Goal: Task Accomplishment & Management: Complete application form

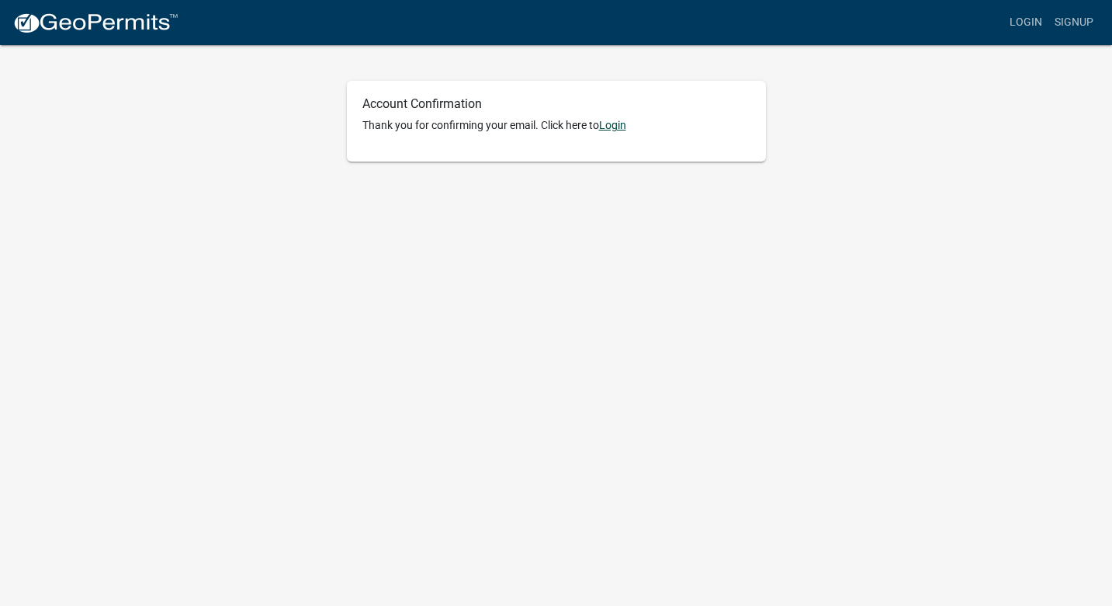
click at [616, 127] on link "Login" at bounding box center [612, 125] width 27 height 12
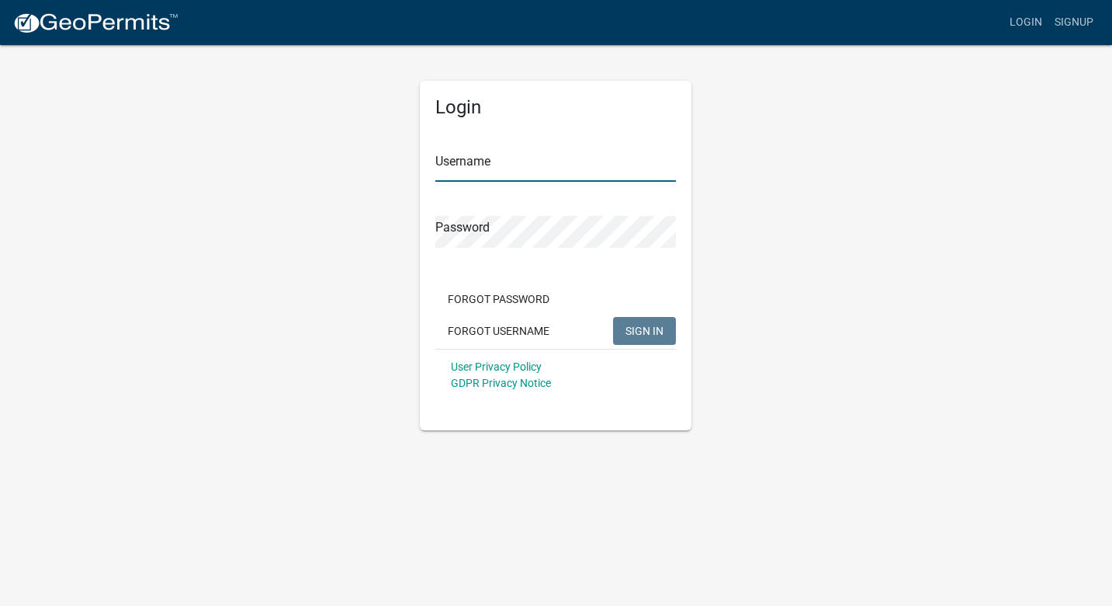
click at [470, 163] on input "Username" at bounding box center [556, 166] width 241 height 32
type input "@"
type input "Riverdoggrease"
click at [630, 336] on span "SIGN IN" at bounding box center [645, 330] width 38 height 12
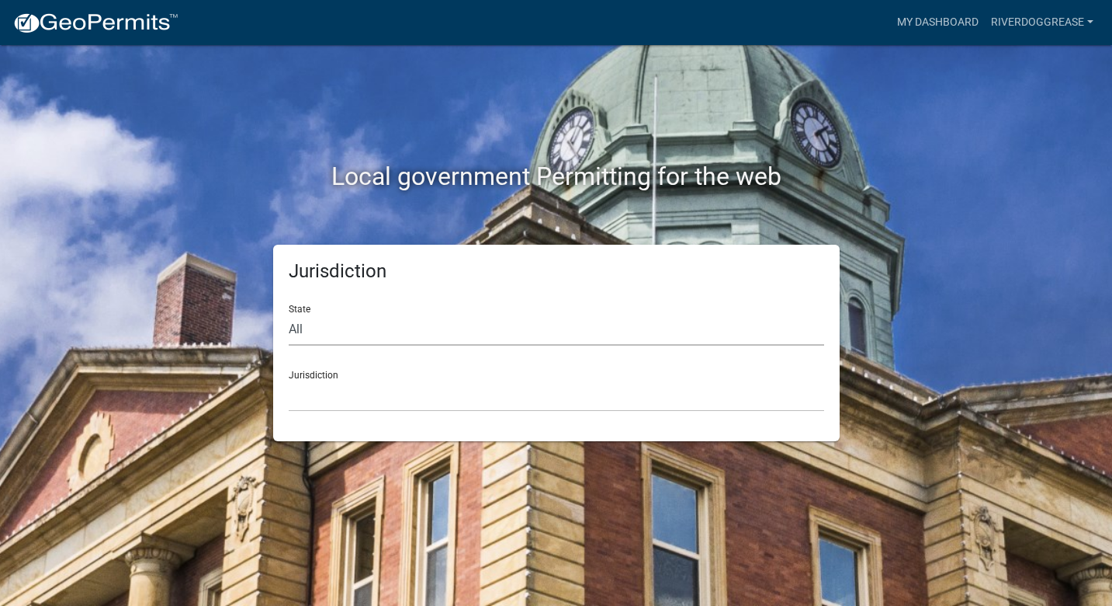
click at [429, 338] on select "All Colorado Georgia Indiana Iowa Kansas Minnesota Ohio South Carolina Wisconsin" at bounding box center [557, 330] width 536 height 32
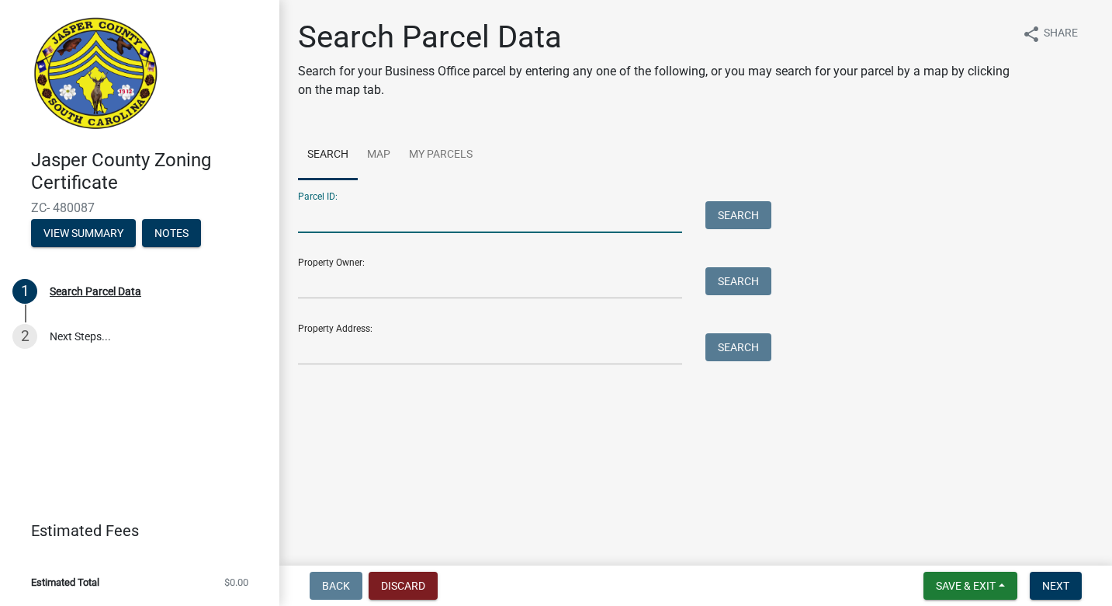
click at [377, 224] on input "Parcel ID:" at bounding box center [490, 217] width 384 height 32
type input "0632402002"
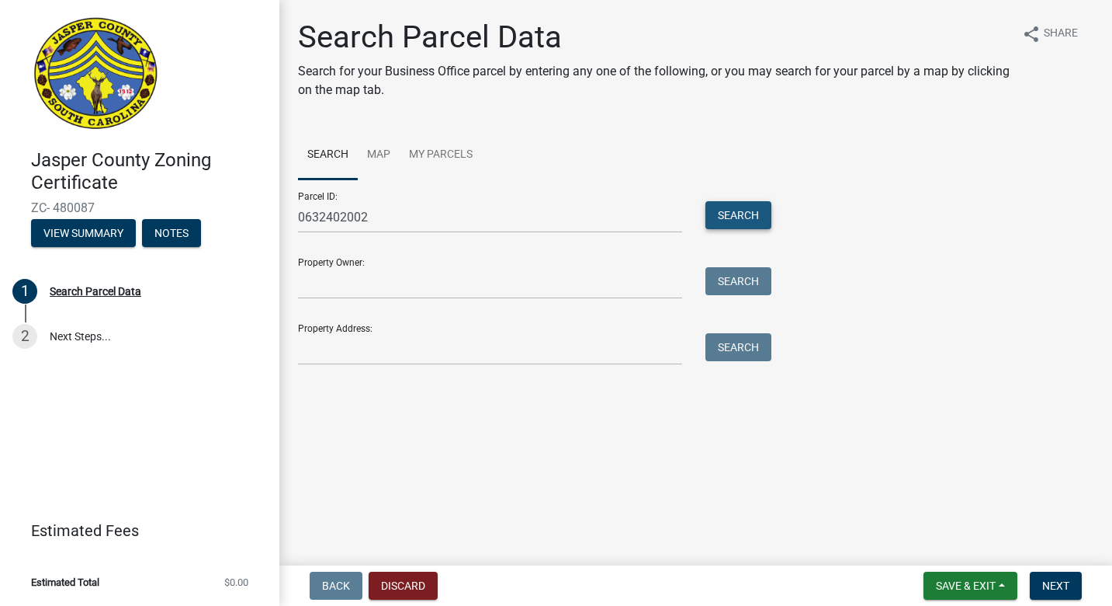
click at [743, 212] on button "Search" at bounding box center [739, 215] width 66 height 28
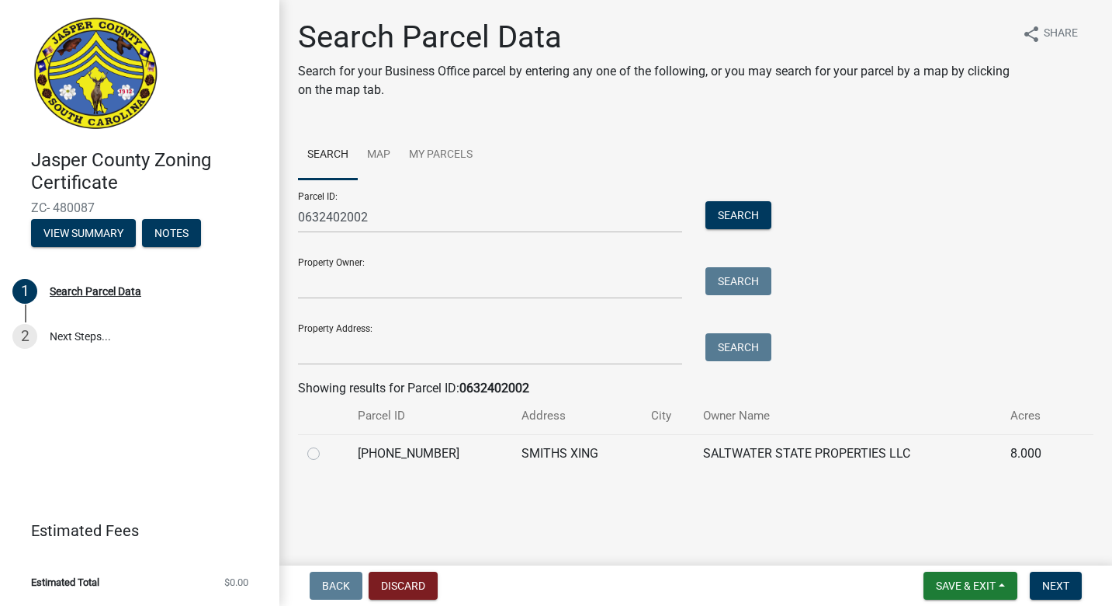
click at [326, 444] on label at bounding box center [326, 444] width 0 height 0
click at [326, 449] on input "radio" at bounding box center [331, 449] width 10 height 10
radio input "true"
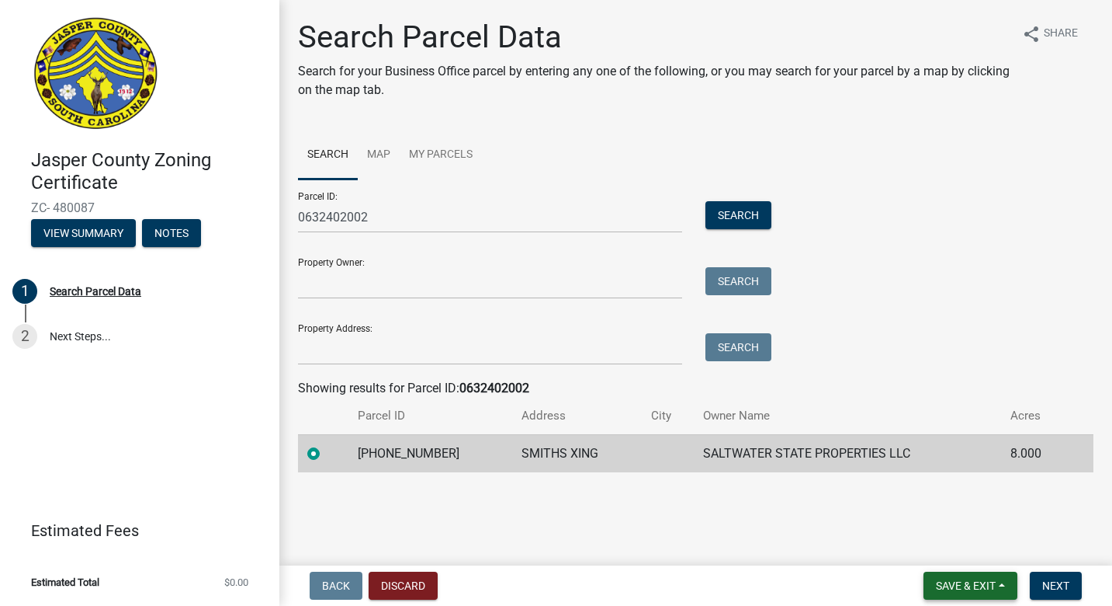
click at [981, 578] on button "Save & Exit" at bounding box center [971, 585] width 94 height 28
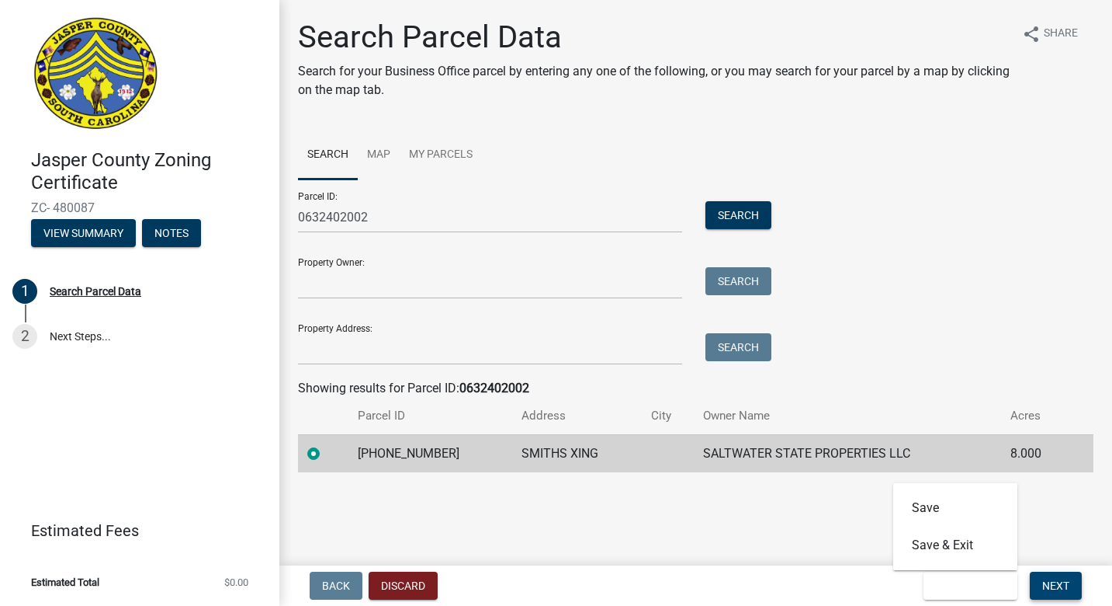
click at [1062, 585] on span "Next" at bounding box center [1056, 585] width 27 height 12
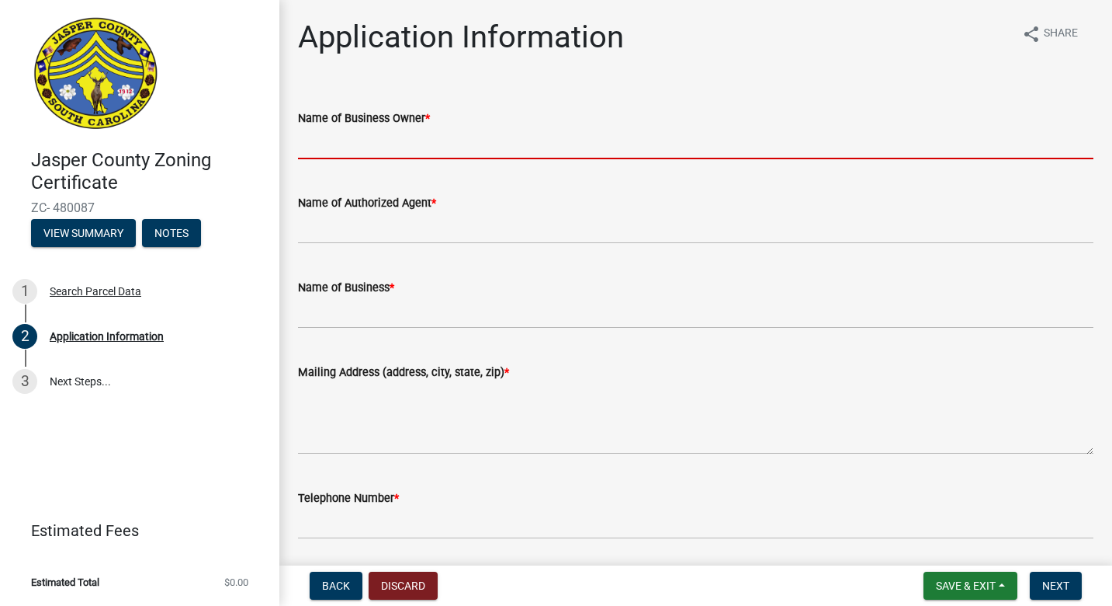
click at [415, 147] on input "Name of Business Owner *" at bounding box center [696, 143] width 796 height 32
type input "[PERSON_NAME]"
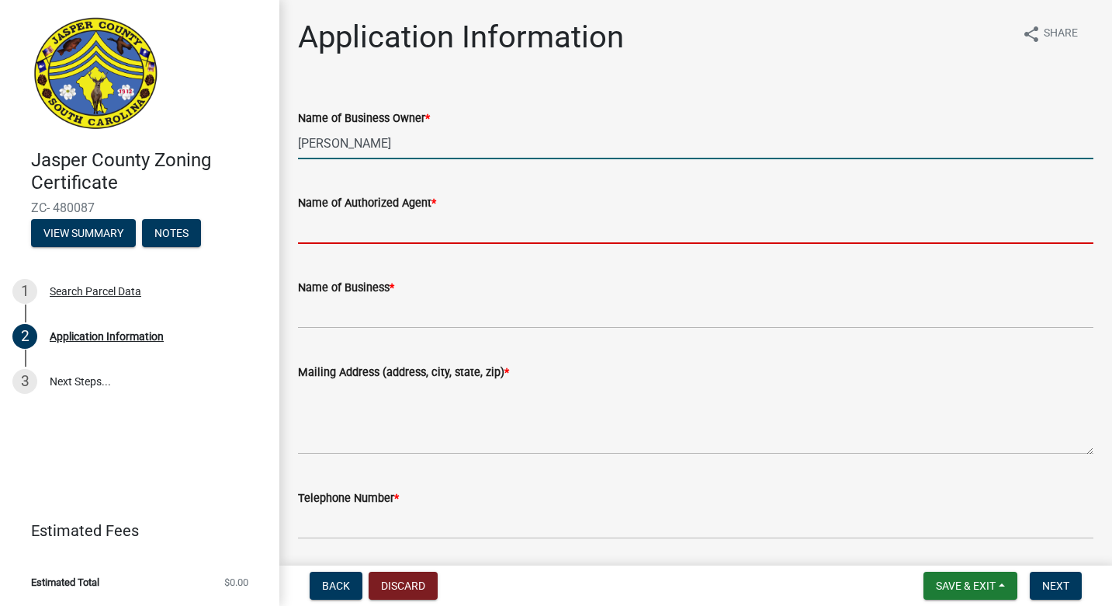
type input "[PERSON_NAME]"
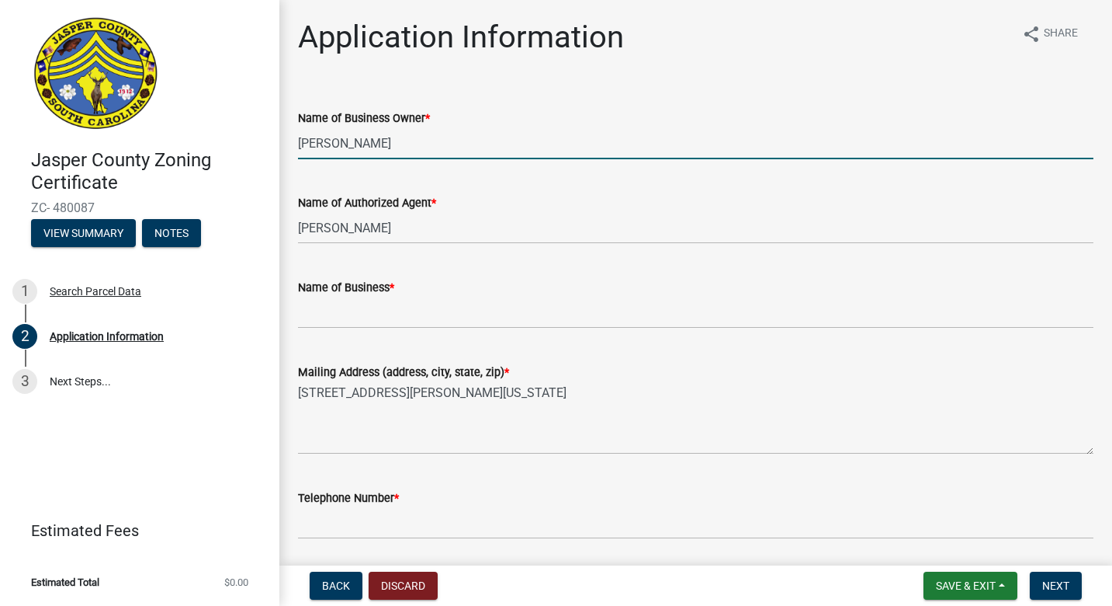
scroll to position [136, 0]
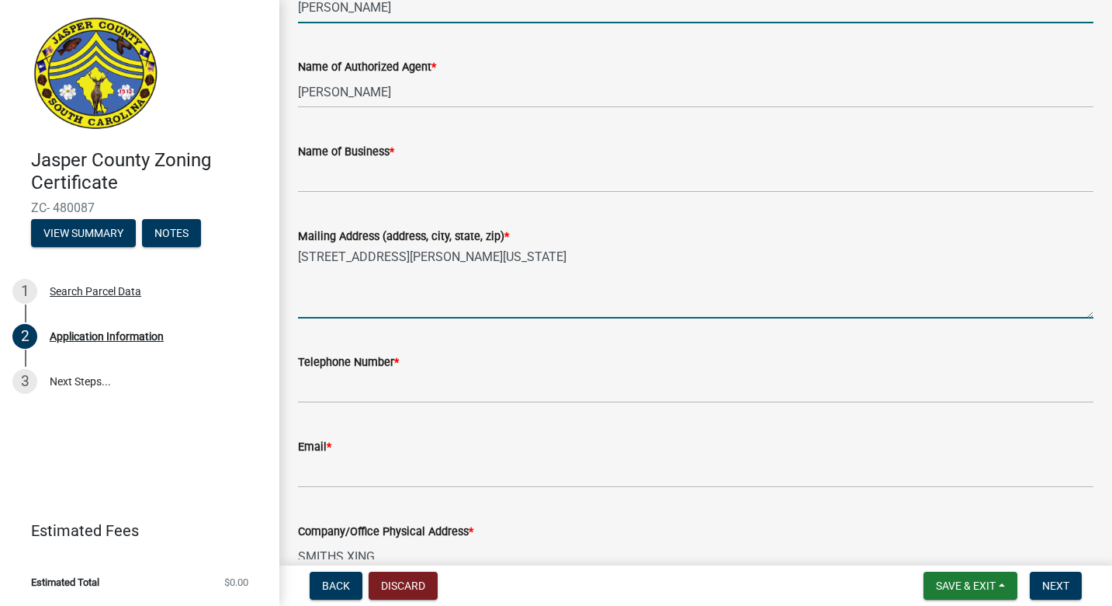
click at [459, 263] on textarea "[STREET_ADDRESS][PERSON_NAME][US_STATE]" at bounding box center [696, 281] width 796 height 73
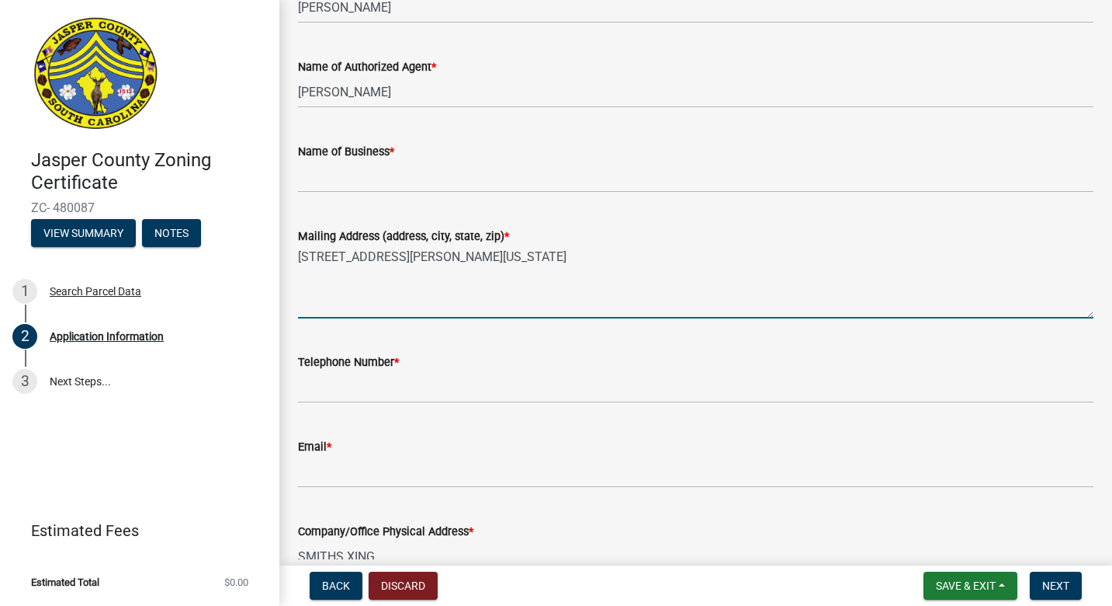
click at [459, 263] on textarea "[STREET_ADDRESS][PERSON_NAME][US_STATE]" at bounding box center [696, 281] width 796 height 73
type textarea "1"
click at [437, 250] on textarea "[STREET_ADDRESS][PERSON_NAME]" at bounding box center [696, 281] width 796 height 73
click at [437, 252] on textarea "[STREET_ADDRESS][PERSON_NAME]" at bounding box center [696, 281] width 796 height 73
type textarea "[STREET_ADDRESS][PERSON_NAME]"
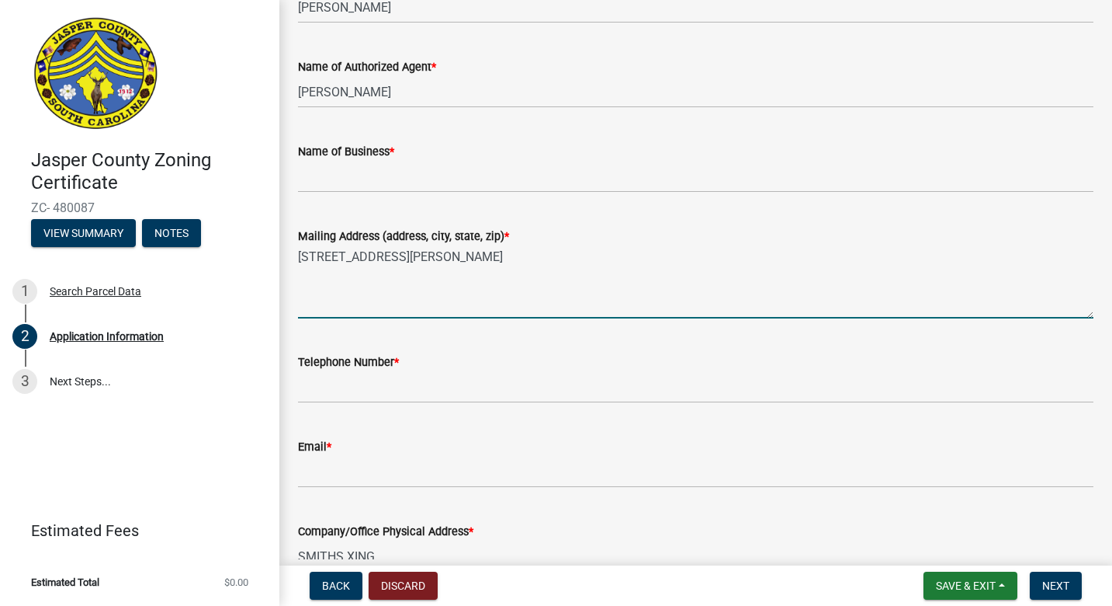
click at [481, 152] on div "Name of Business *" at bounding box center [696, 151] width 796 height 19
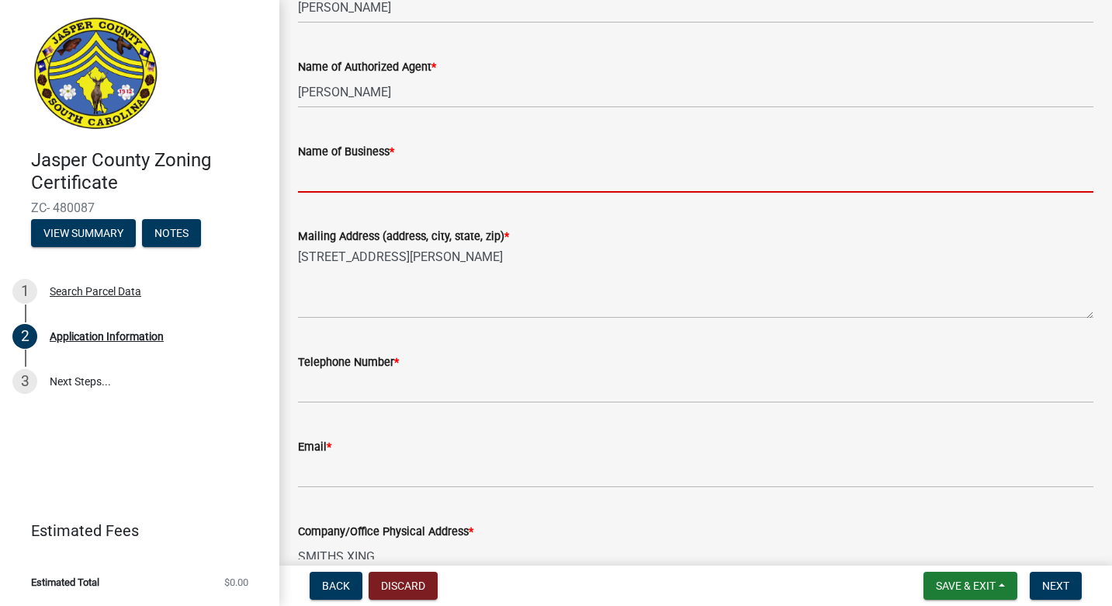
click at [479, 168] on input "Name of Business *" at bounding box center [696, 177] width 796 height 32
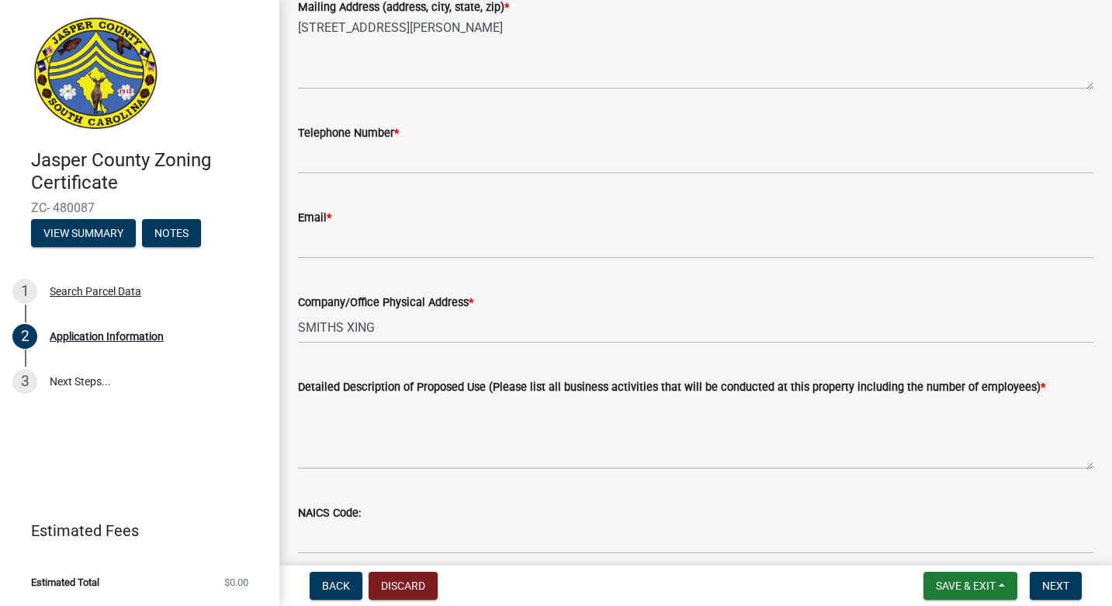
scroll to position [356, 0]
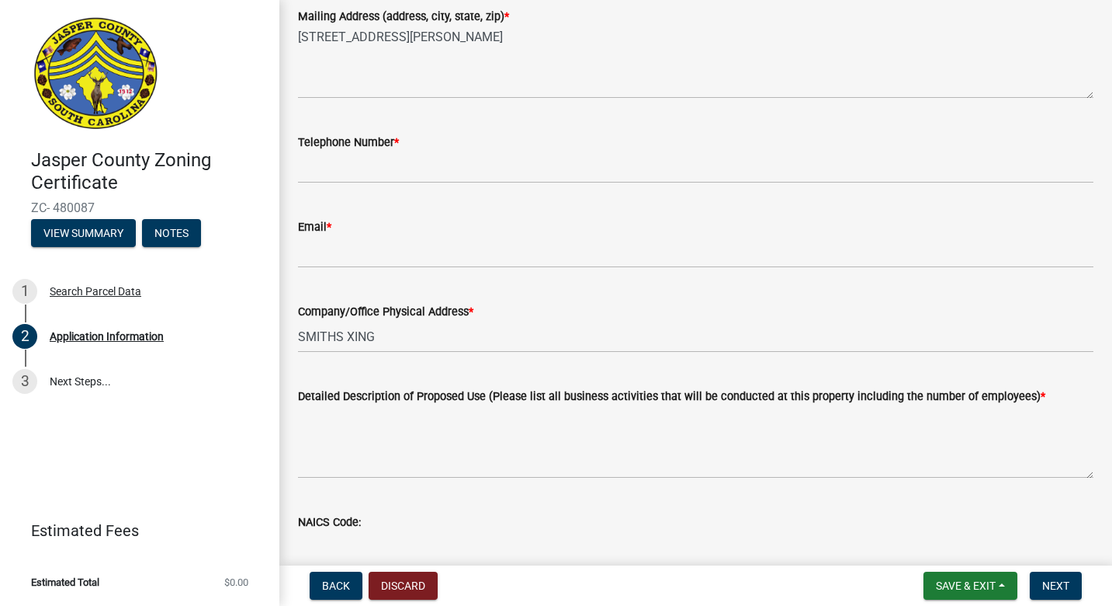
type input "RIVERDOG GREASE"
click at [478, 168] on input "Telephone Number *" at bounding box center [696, 167] width 796 height 32
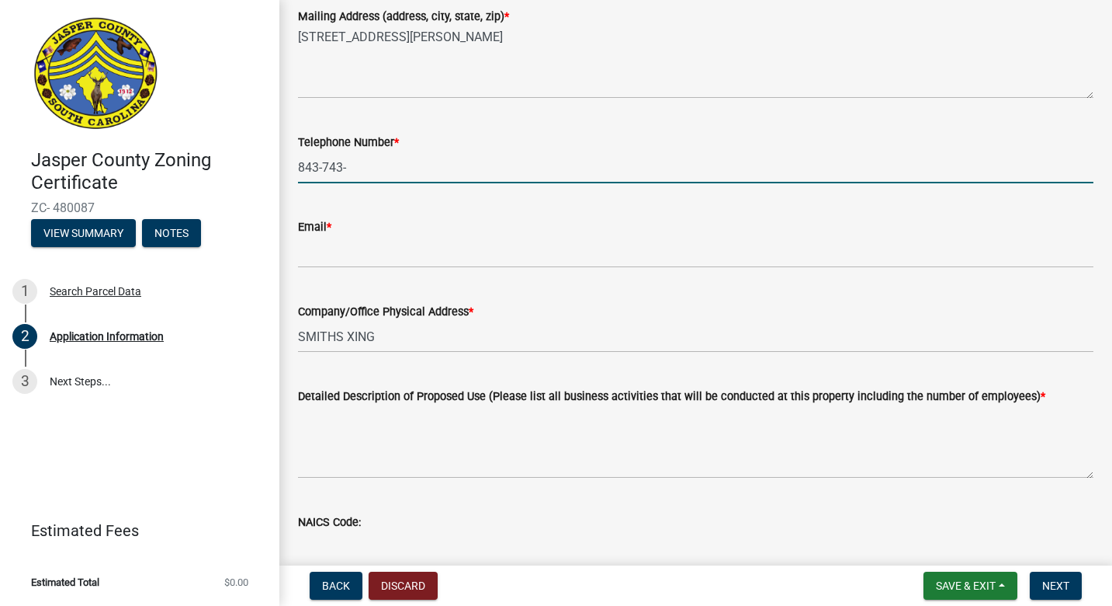
type input "843-743-"
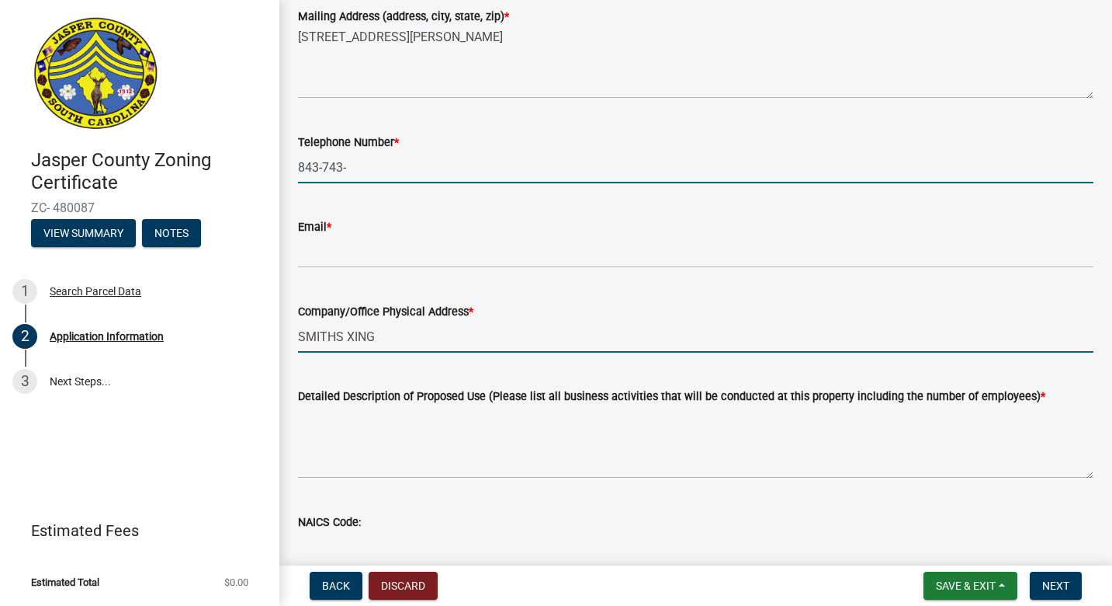
click at [435, 343] on input "SMITHS XING" at bounding box center [696, 337] width 796 height 32
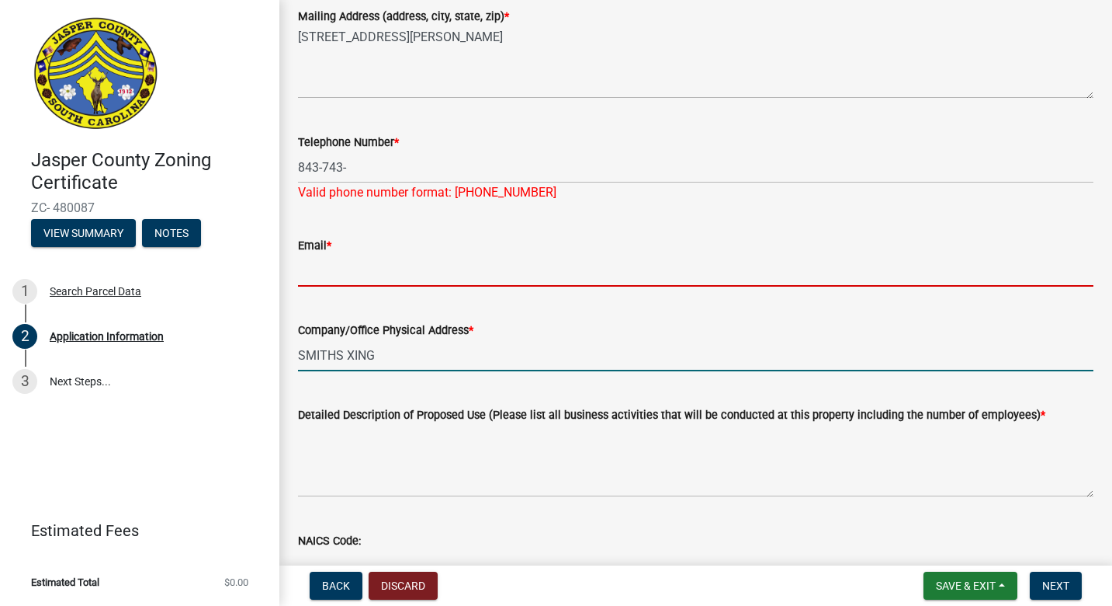
click at [425, 283] on input "Email *" at bounding box center [696, 271] width 796 height 32
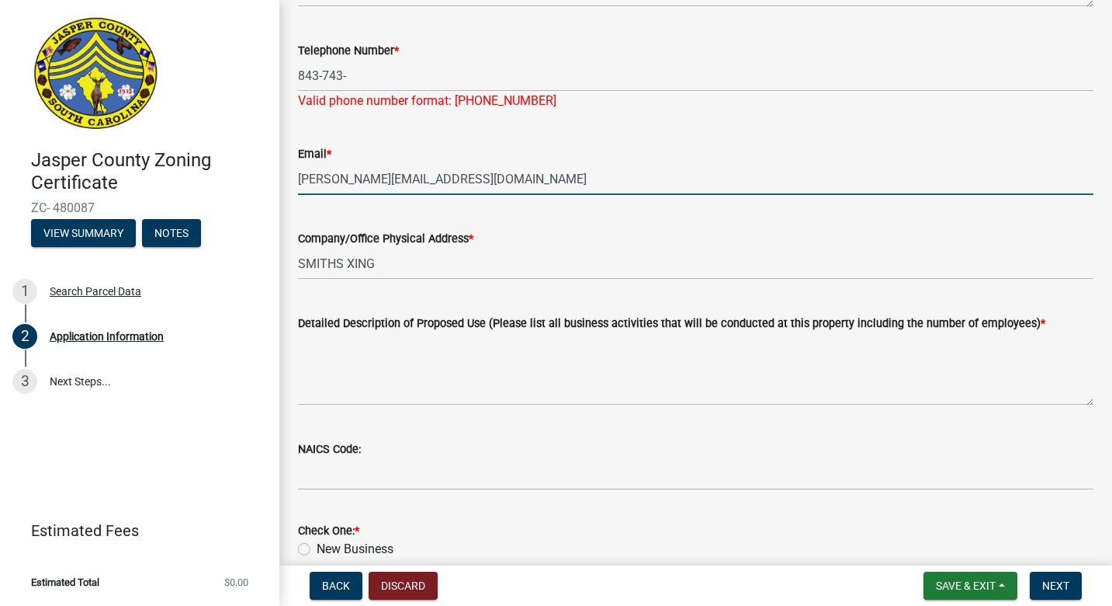
scroll to position [449, 0]
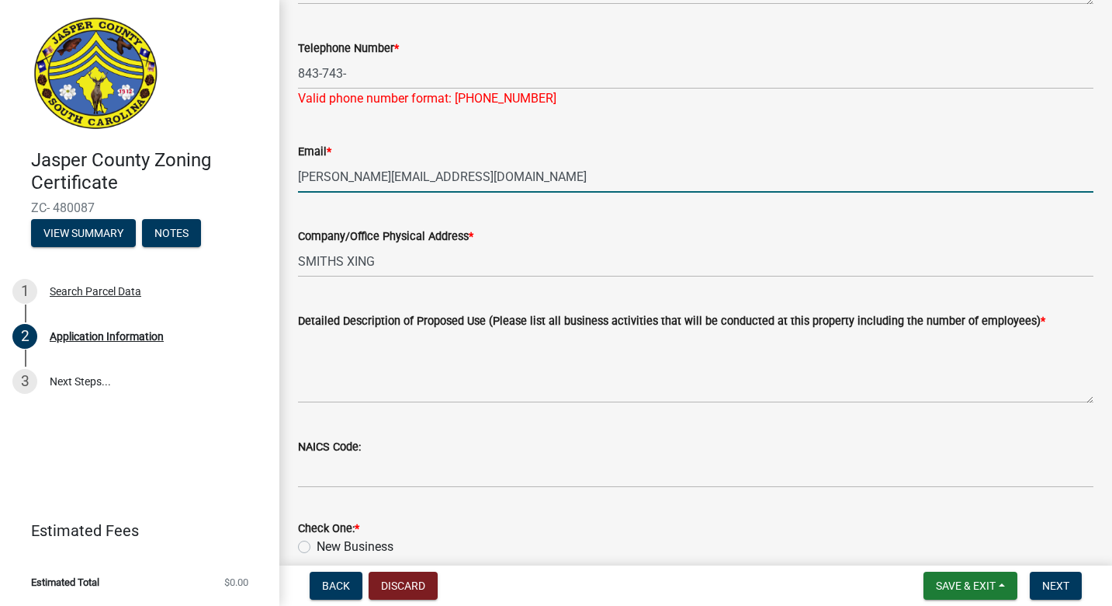
type input "[PERSON_NAME][EMAIL_ADDRESS][DOMAIN_NAME]"
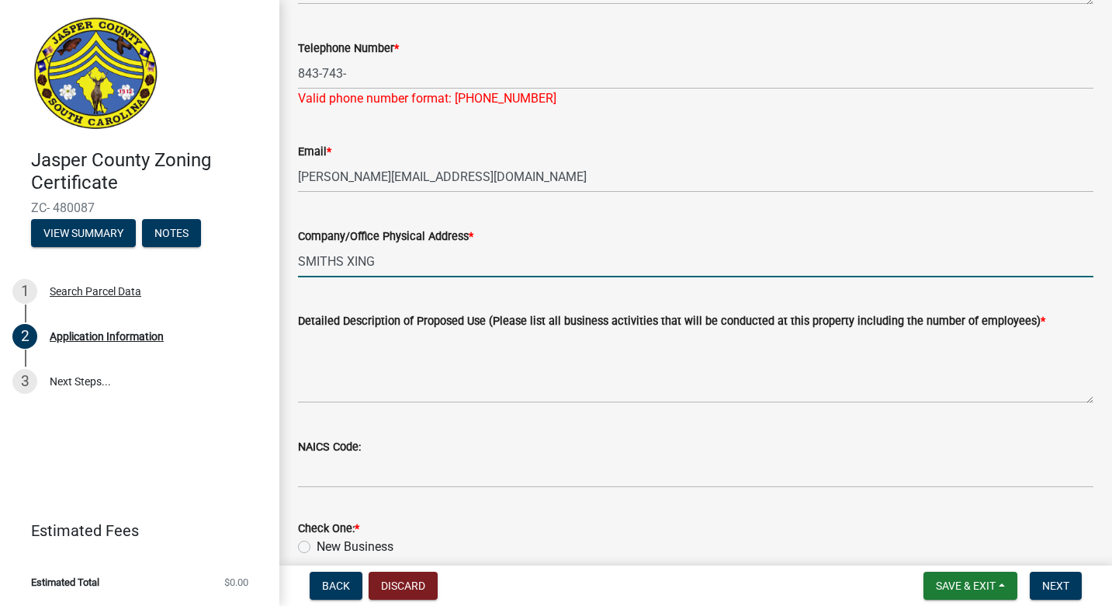
click at [483, 272] on input "SMITHS XING" at bounding box center [696, 261] width 796 height 32
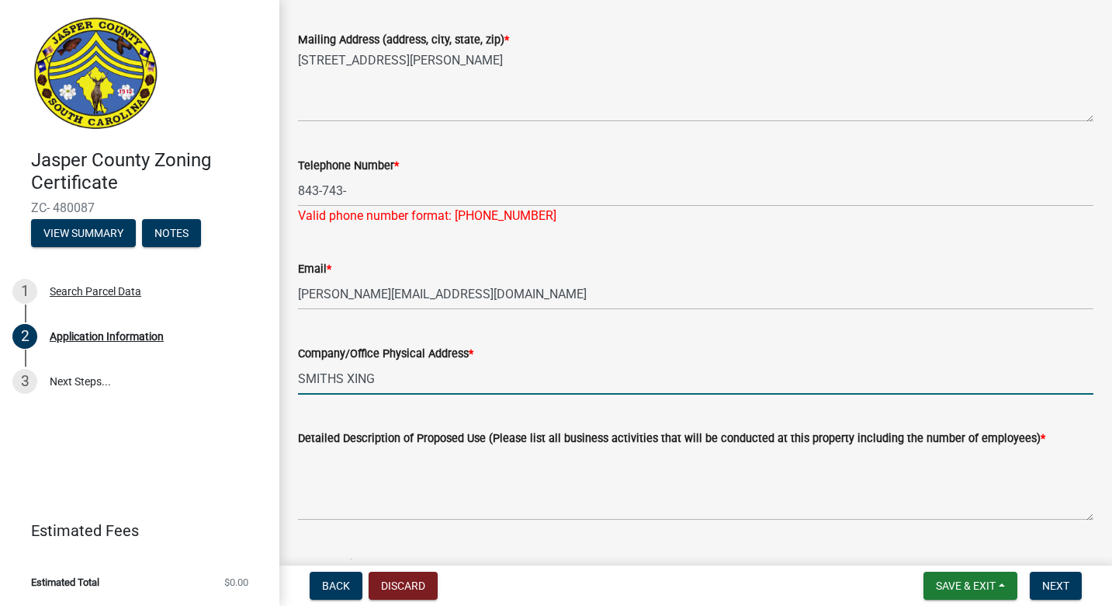
scroll to position [332, 0]
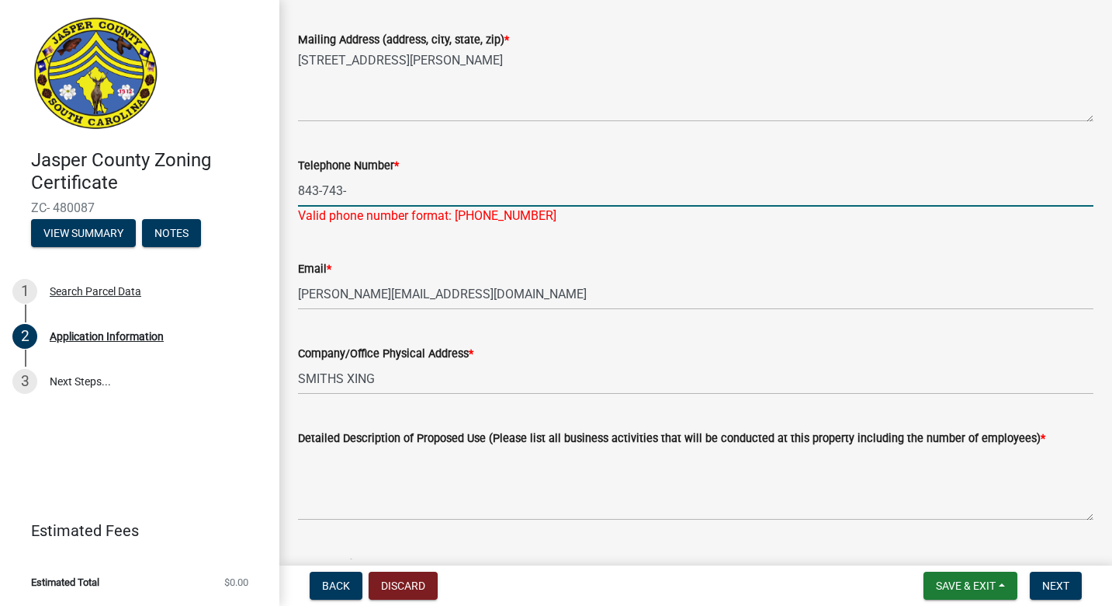
click at [482, 186] on input "843-743-" at bounding box center [696, 191] width 796 height 32
type input "9"
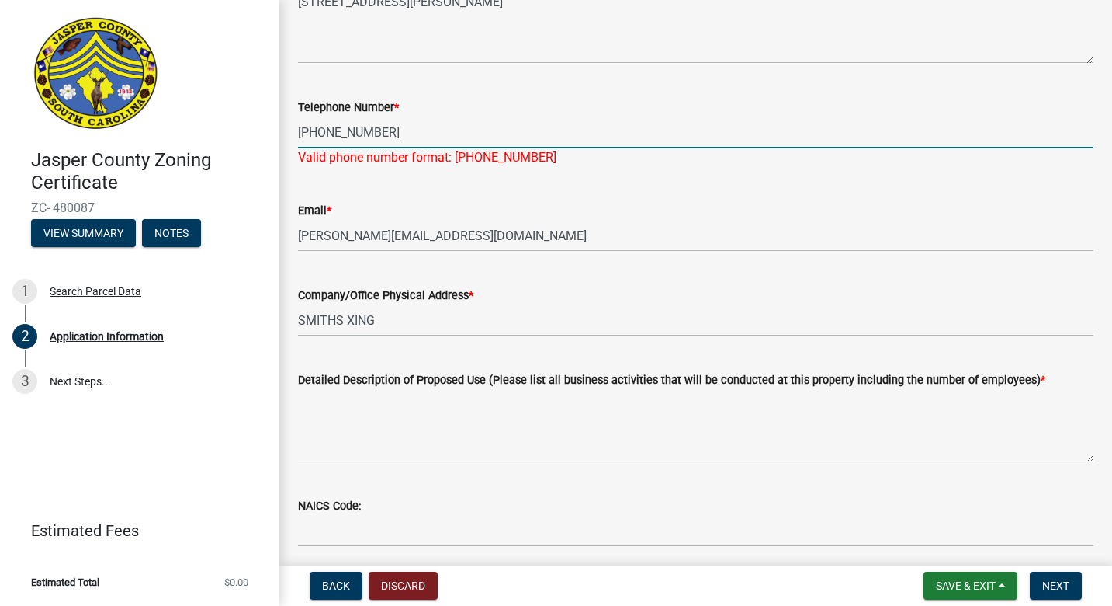
scroll to position [397, 0]
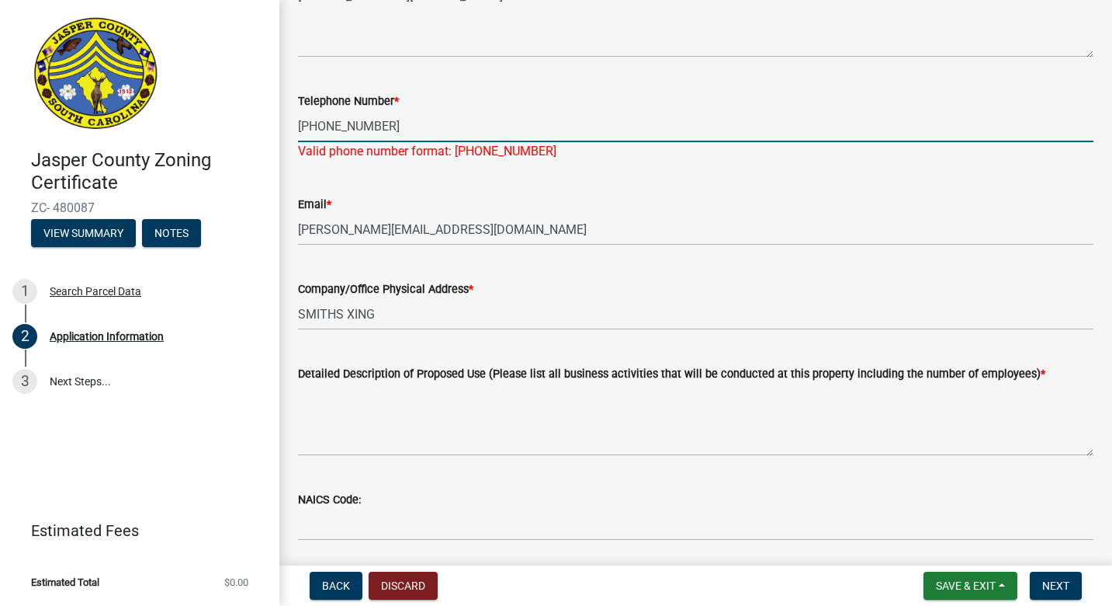
type input "[PHONE_NUMBER]"
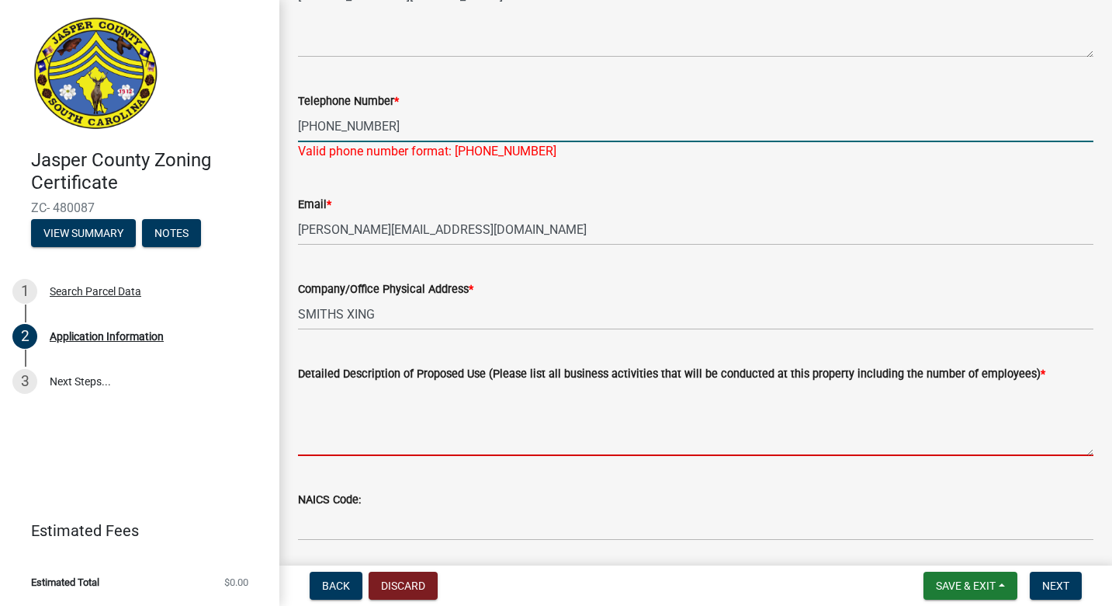
click at [461, 443] on wm-data-entity-input "Detailed Description of Proposed Use (Please list all business activities that …" at bounding box center [696, 405] width 796 height 126
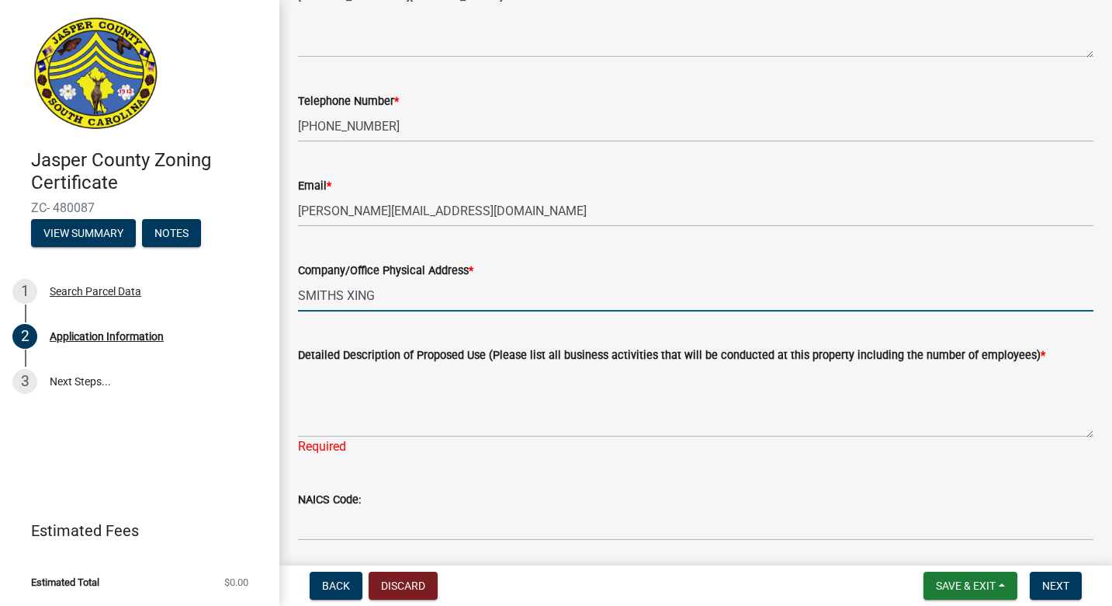
click at [411, 305] on input "SMITHS XING" at bounding box center [696, 295] width 796 height 32
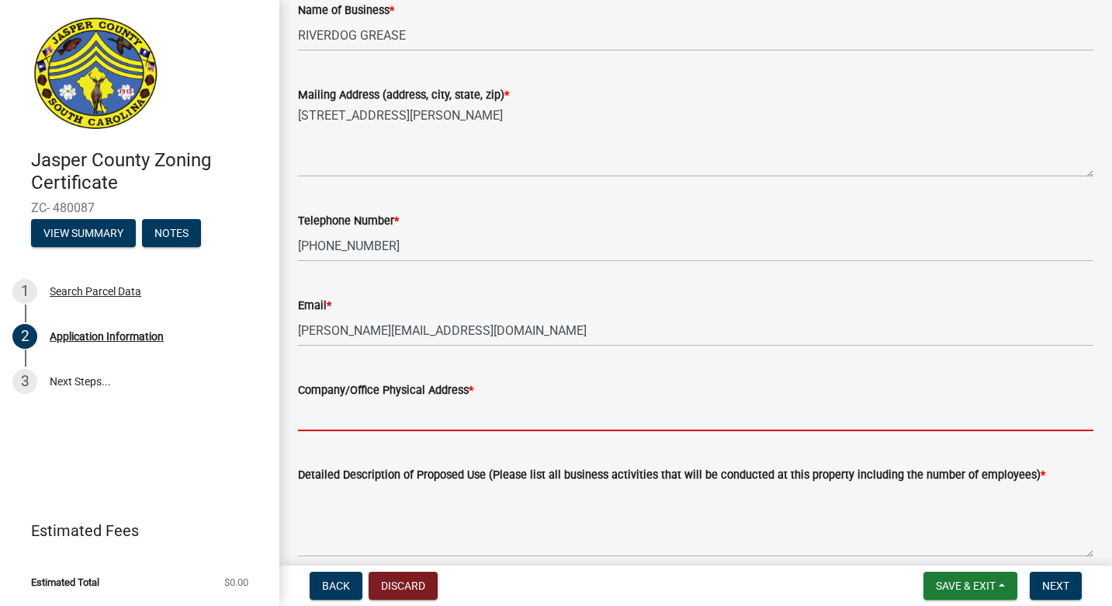
scroll to position [273, 0]
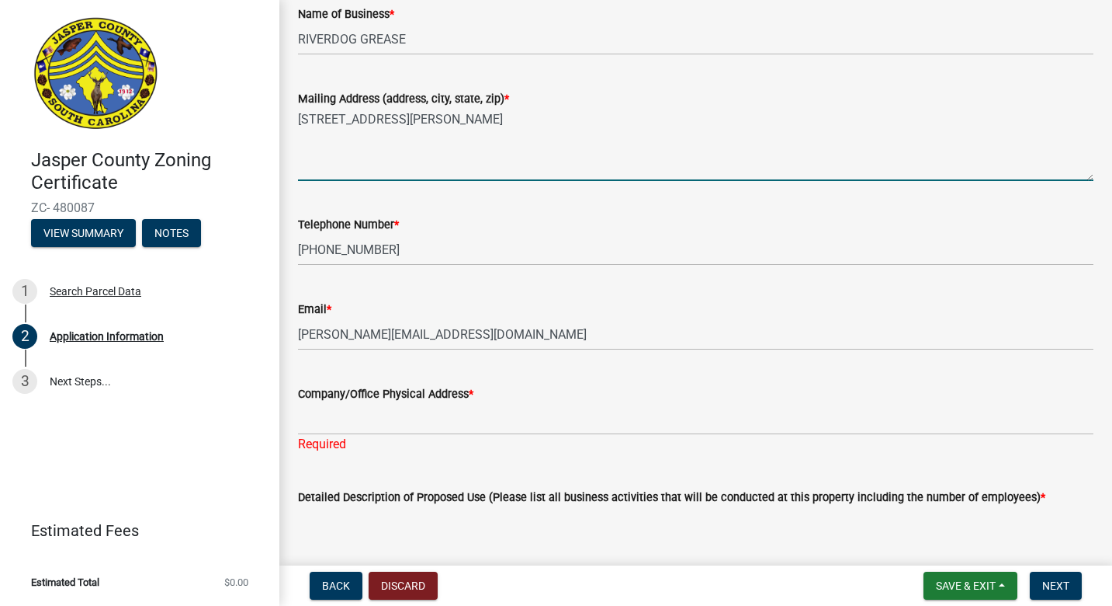
drag, startPoint x: 431, startPoint y: 134, endPoint x: 295, endPoint y: 117, distance: 136.9
click at [295, 117] on div "Mailing Address (address[GEOGRAPHIC_DATA]) * [STREET_ADDRESS][PERSON_NAME]" at bounding box center [695, 124] width 819 height 113
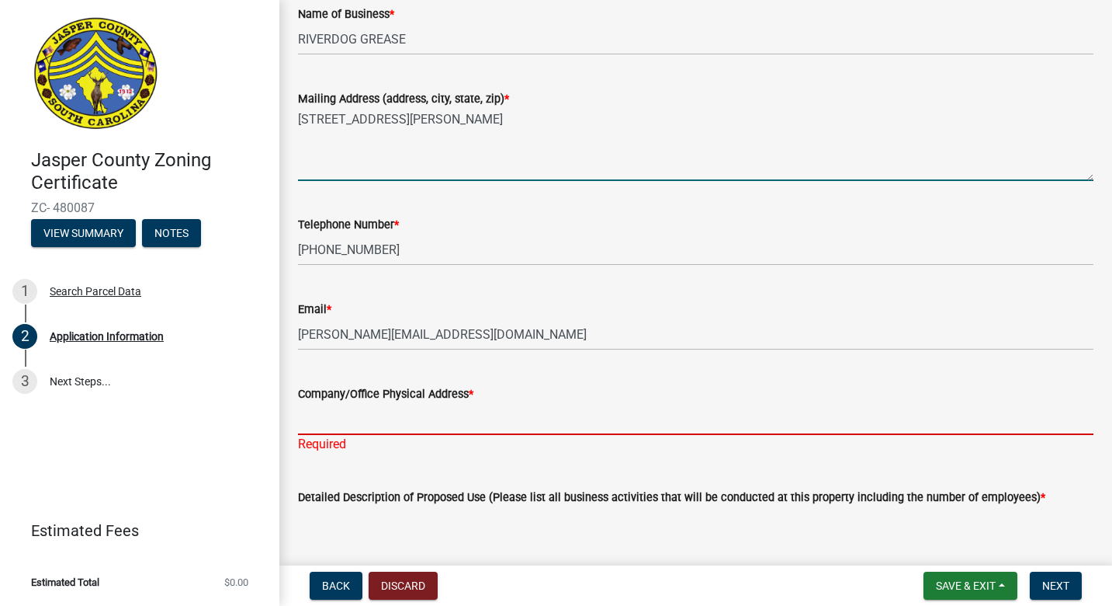
click at [367, 423] on input "Company/Office Physical Address *" at bounding box center [696, 419] width 796 height 32
paste input "[STREET_ADDRESS][PERSON_NAME]"
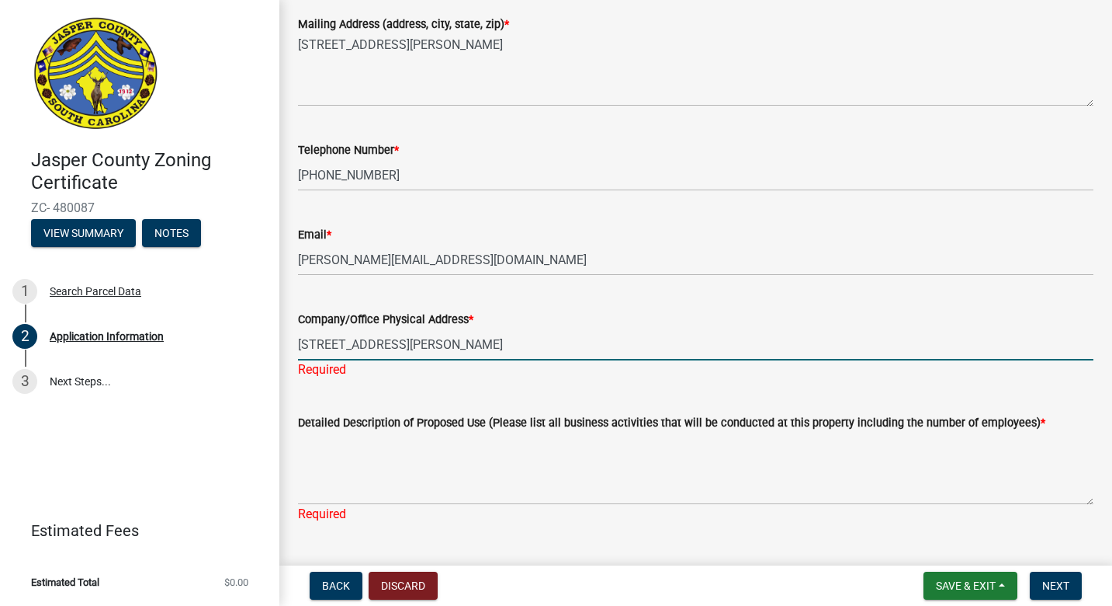
scroll to position [478, 0]
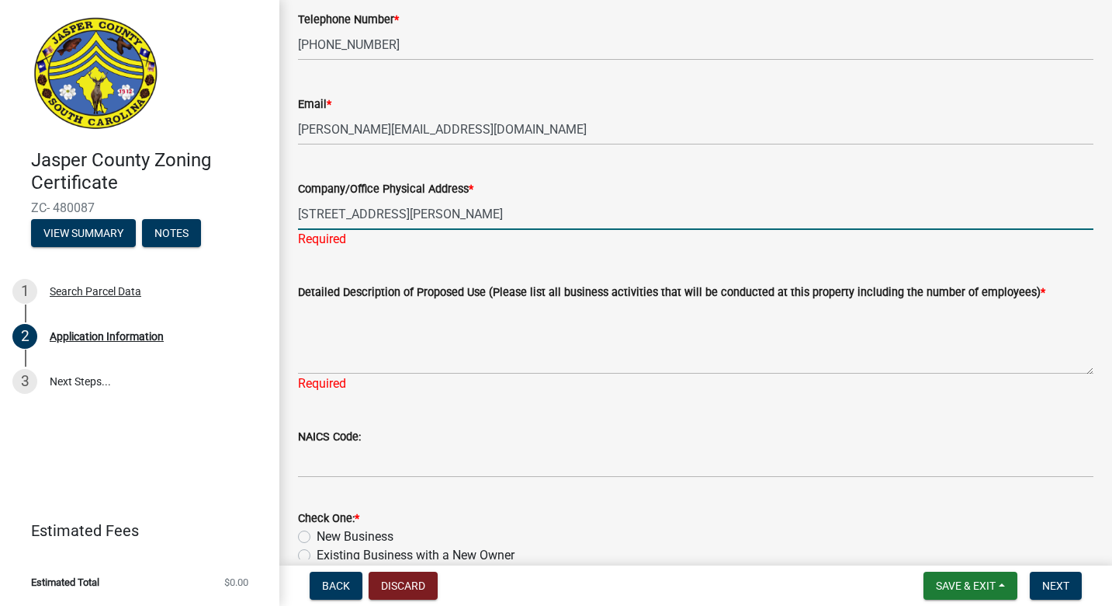
type input "[STREET_ADDRESS][PERSON_NAME]"
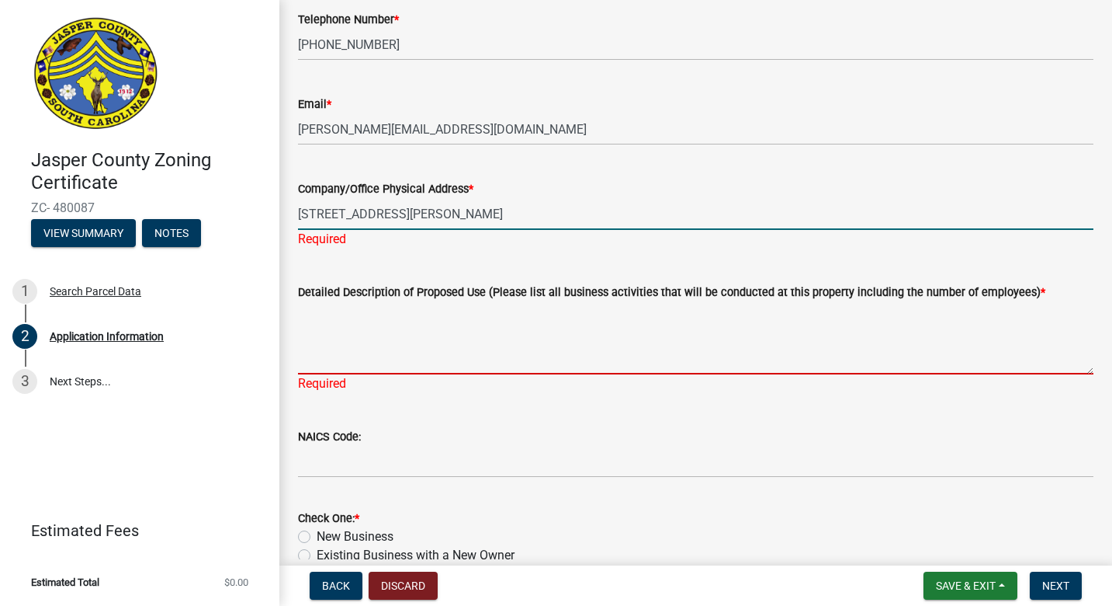
click at [445, 353] on textarea "Detailed Description of Proposed Use (Please list all business activities that …" at bounding box center [696, 337] width 796 height 73
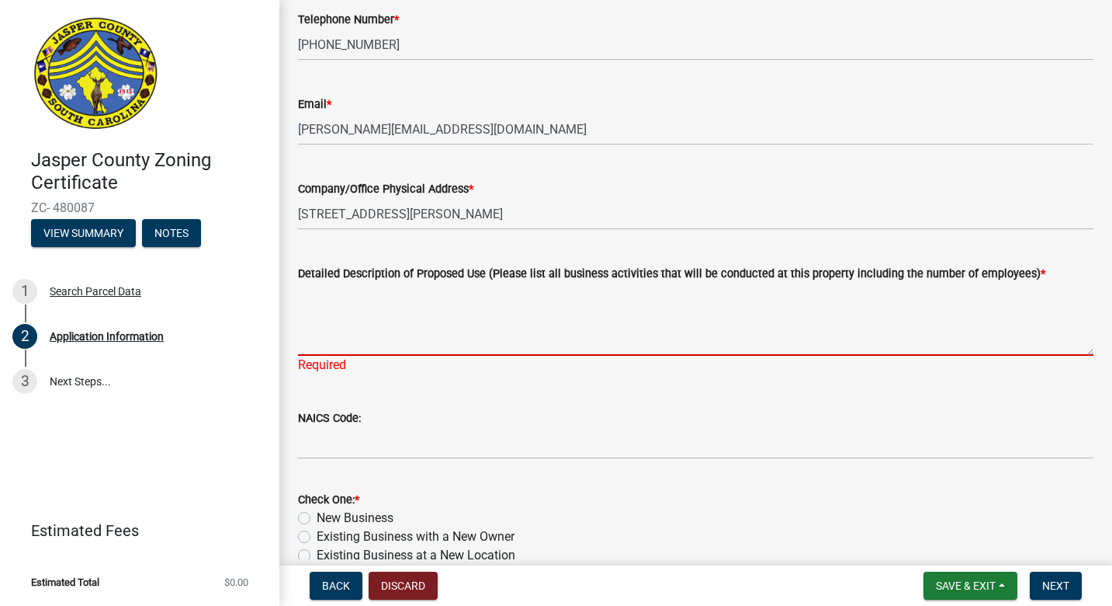
type textarea "S"
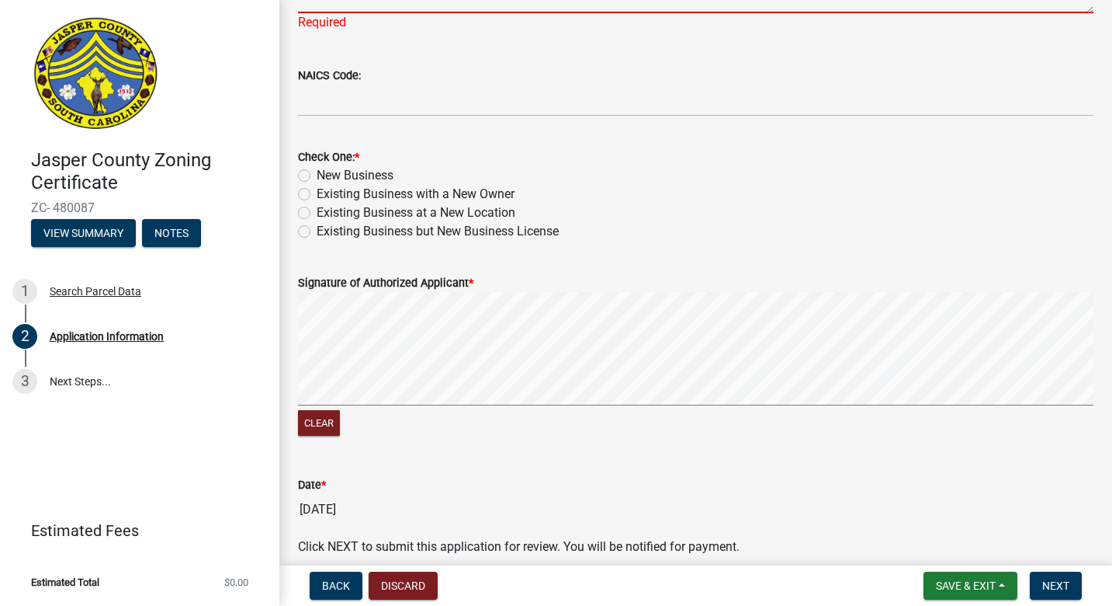
scroll to position [672, 0]
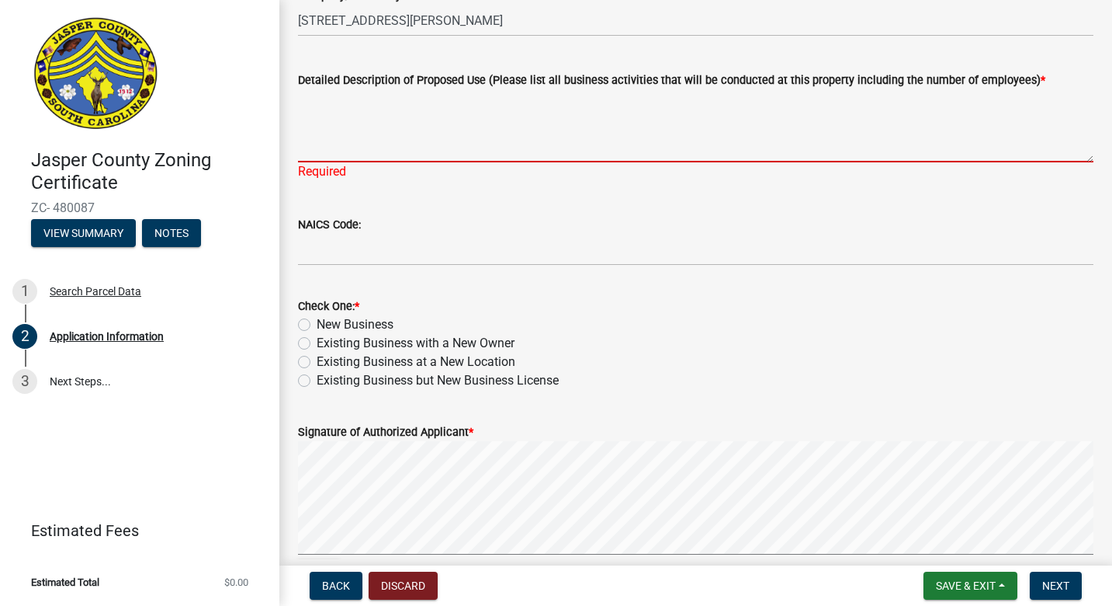
click at [390, 153] on textarea "Detailed Description of Proposed Use (Please list all business activities that …" at bounding box center [696, 125] width 796 height 73
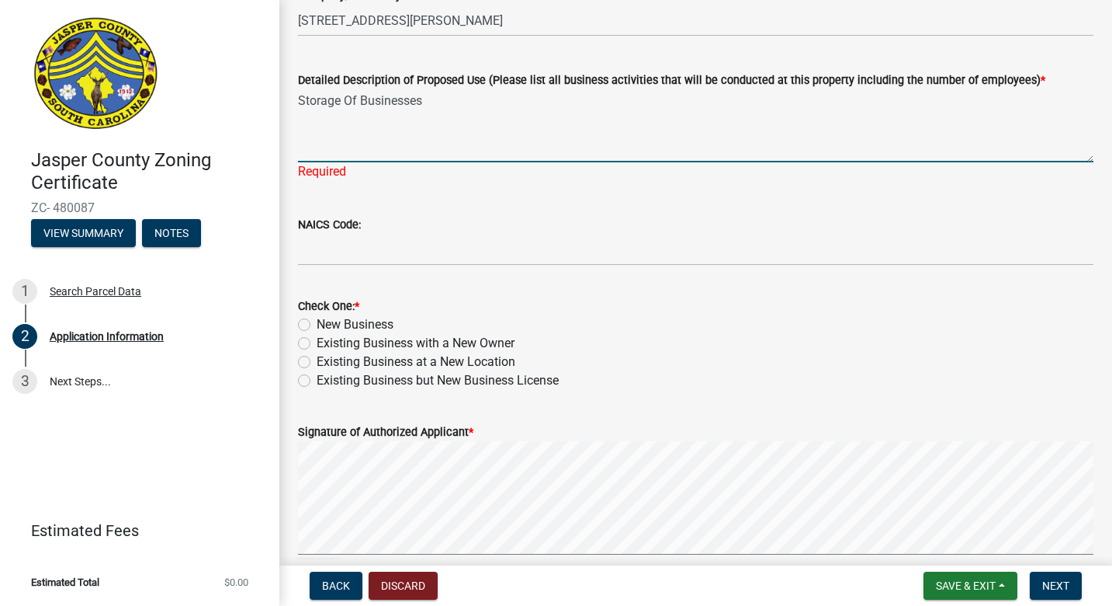
click at [300, 99] on textarea "Storage Of Businesses" at bounding box center [696, 125] width 796 height 73
click at [602, 101] on textarea "No Employees. Owner operator. Storage Of Businesses" at bounding box center [696, 125] width 796 height 73
click at [653, 102] on textarea "No Employees. Owner operator. Storage Of Business Equipment Supplies" at bounding box center [696, 125] width 796 height 73
click at [667, 106] on textarea "No Employees. Owner operator. Storage Of Business Supplies" at bounding box center [696, 125] width 796 height 73
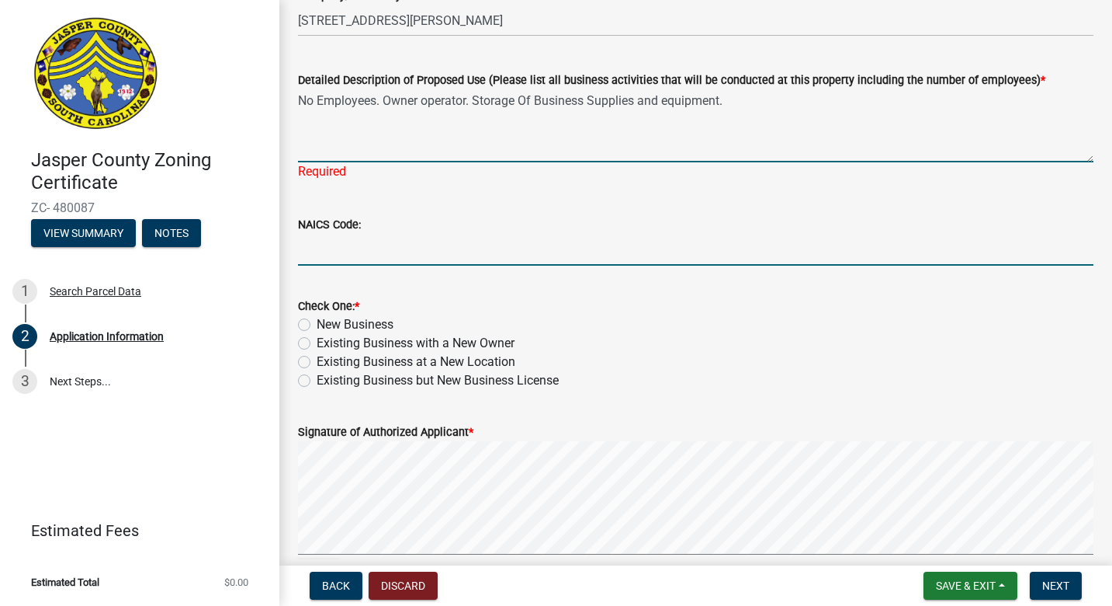
click at [462, 248] on wm-data-entity-input "NAICS Code:" at bounding box center [696, 235] width 796 height 85
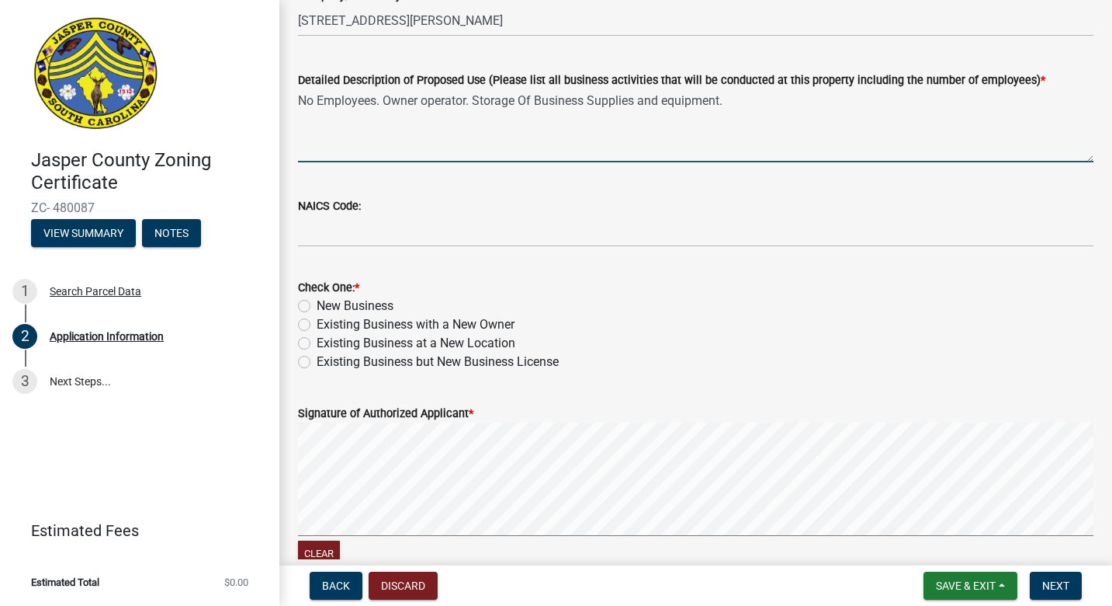
click at [734, 107] on textarea "No Employees. Owner operator. Storage Of Business Supplies and equipment." at bounding box center [696, 125] width 796 height 73
click at [536, 101] on textarea "No Employees. Owner operator. Storage Of Business Supplies and equipment," at bounding box center [696, 125] width 796 height 73
click at [592, 98] on textarea "No Employees. Owner operator. Storage Of Commerc ial Business Supplies and equi…" at bounding box center [696, 125] width 796 height 73
click at [608, 98] on textarea "No Employees. Owner operator. Storage Of Commercial Business Supplies and equip…" at bounding box center [696, 125] width 796 height 73
click at [811, 102] on textarea "No Employees. Owner operator. Storage Of Commercial Business Supplies and equip…" at bounding box center [696, 125] width 796 height 73
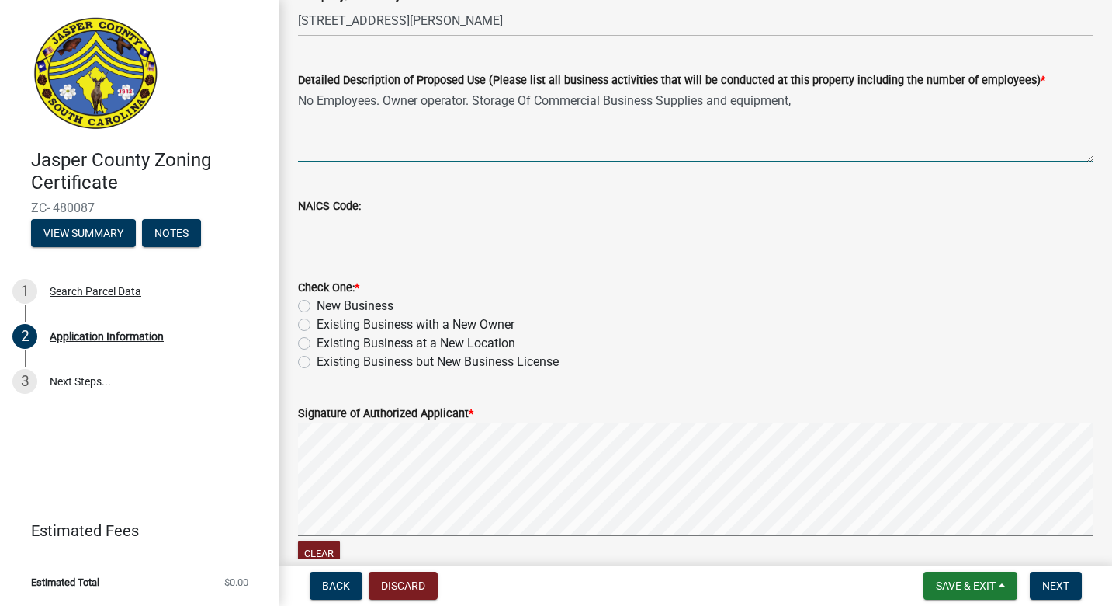
click at [384, 97] on textarea "No Employees. Owner operator. Storage Of Commercial Business Supplies and equip…" at bounding box center [696, 125] width 796 height 73
type textarea "No Employees. Im Owner operator. Storage Of Commercial Business Supplies and eq…"
click at [393, 231] on input "NAICS Code:" at bounding box center [696, 231] width 796 height 32
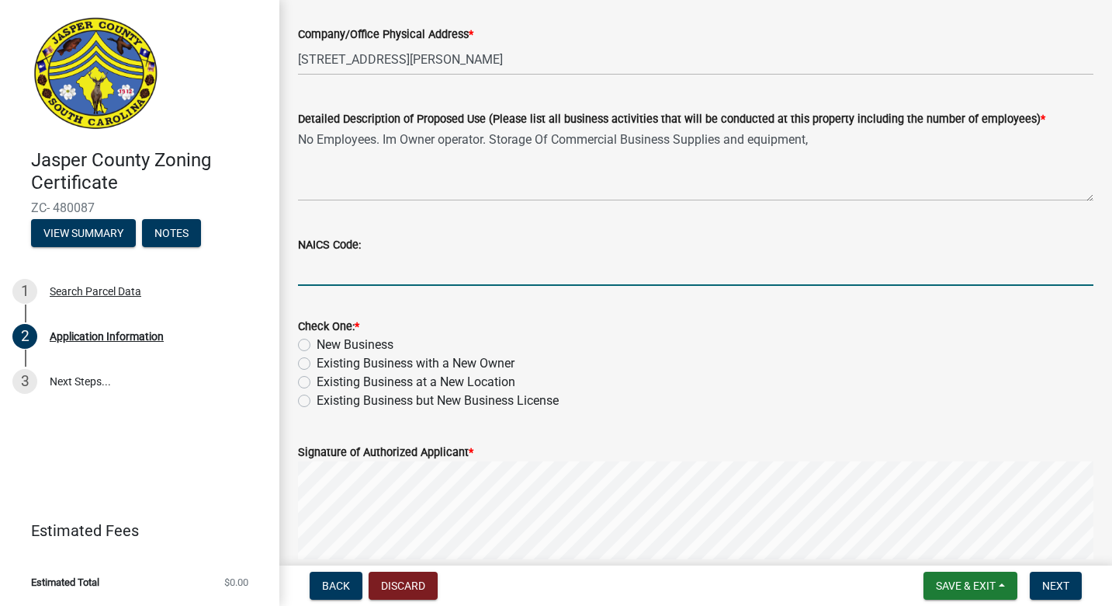
scroll to position [635, 0]
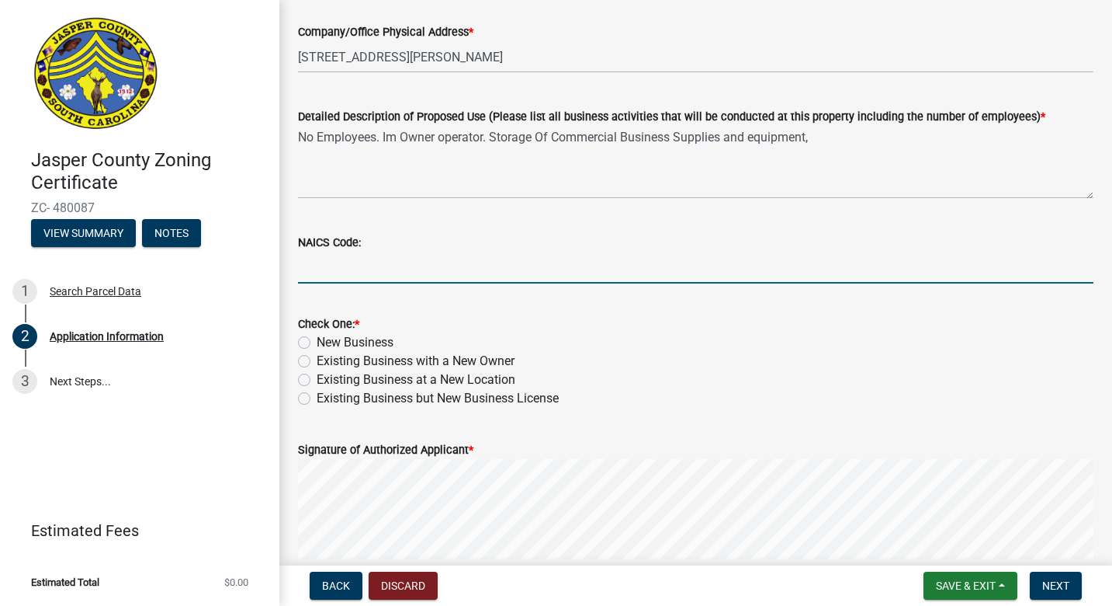
click at [390, 260] on input "NAICS Code:" at bounding box center [696, 268] width 796 height 32
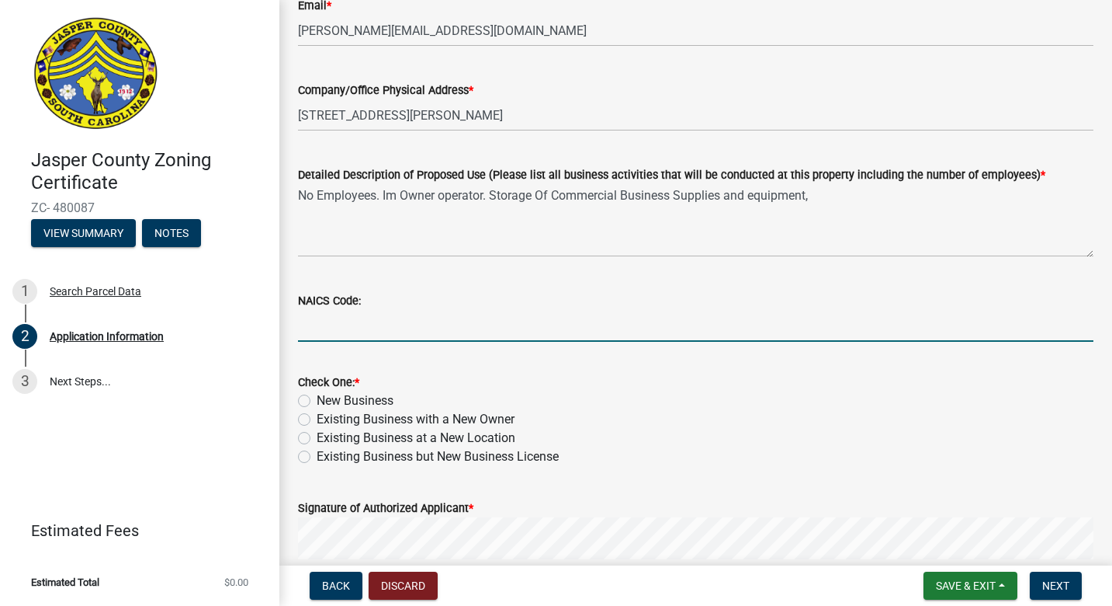
scroll to position [675, 0]
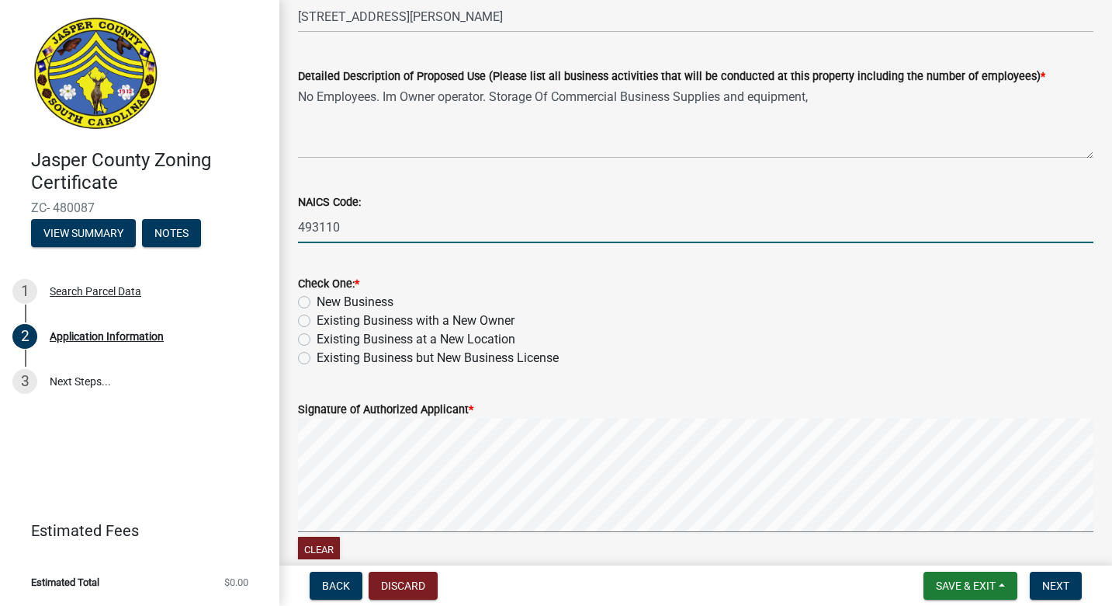
type input "493110"
click at [317, 302] on label "New Business" at bounding box center [355, 302] width 77 height 19
click at [317, 302] on input "New Business" at bounding box center [322, 298] width 10 height 10
radio input "true"
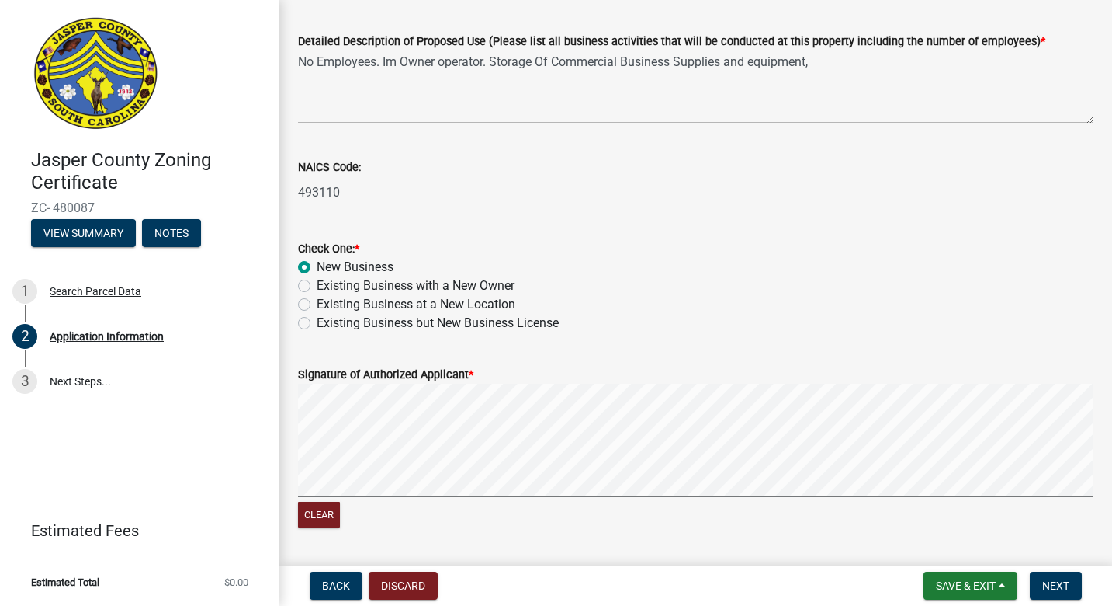
scroll to position [720, 0]
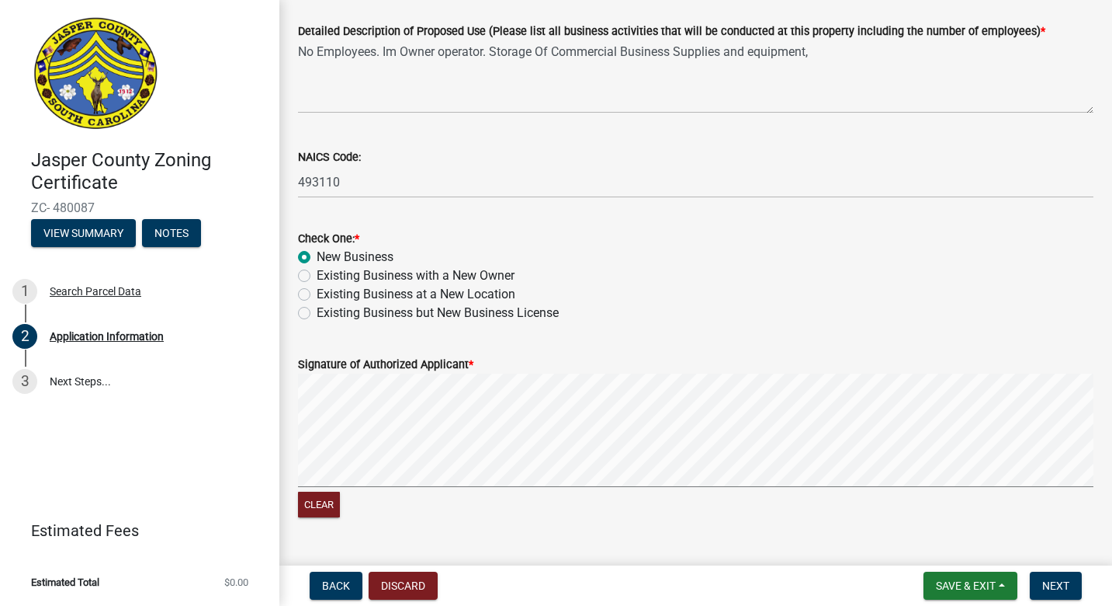
click at [317, 293] on label "Existing Business at a New Location" at bounding box center [416, 294] width 199 height 19
click at [317, 293] on input "Existing Business at a New Location" at bounding box center [322, 290] width 10 height 10
radio input "true"
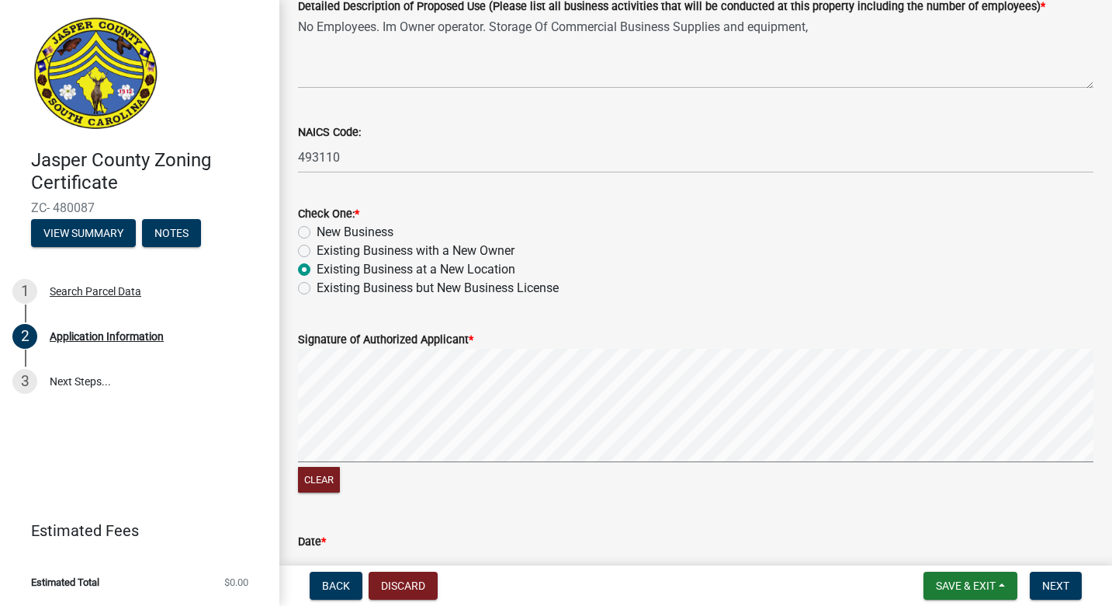
scroll to position [751, 0]
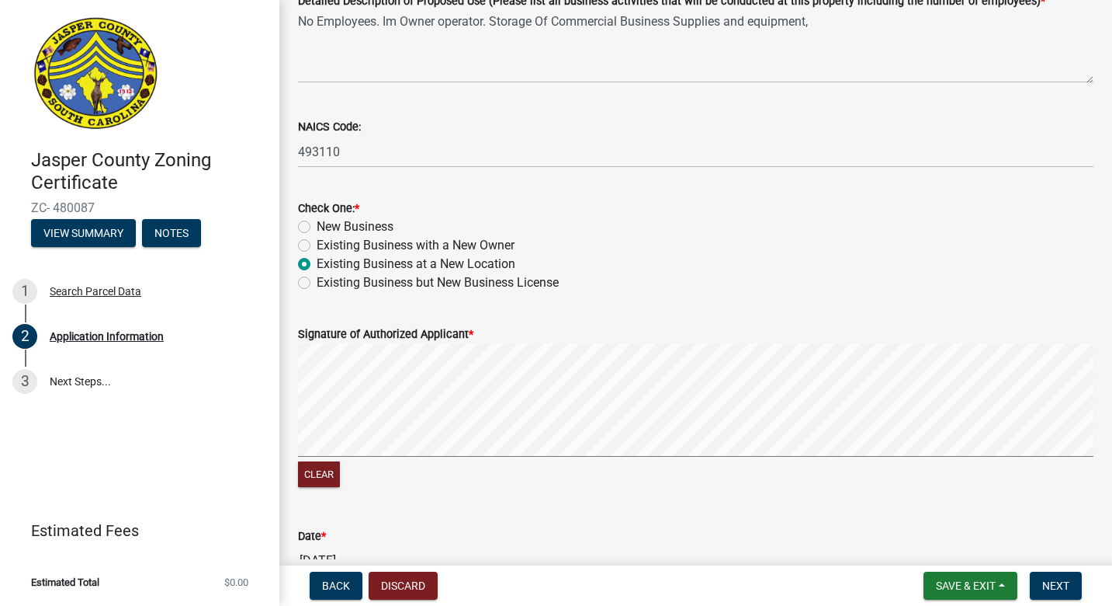
click at [317, 227] on label "New Business" at bounding box center [355, 226] width 77 height 19
click at [317, 227] on input "New Business" at bounding box center [322, 222] width 10 height 10
radio input "true"
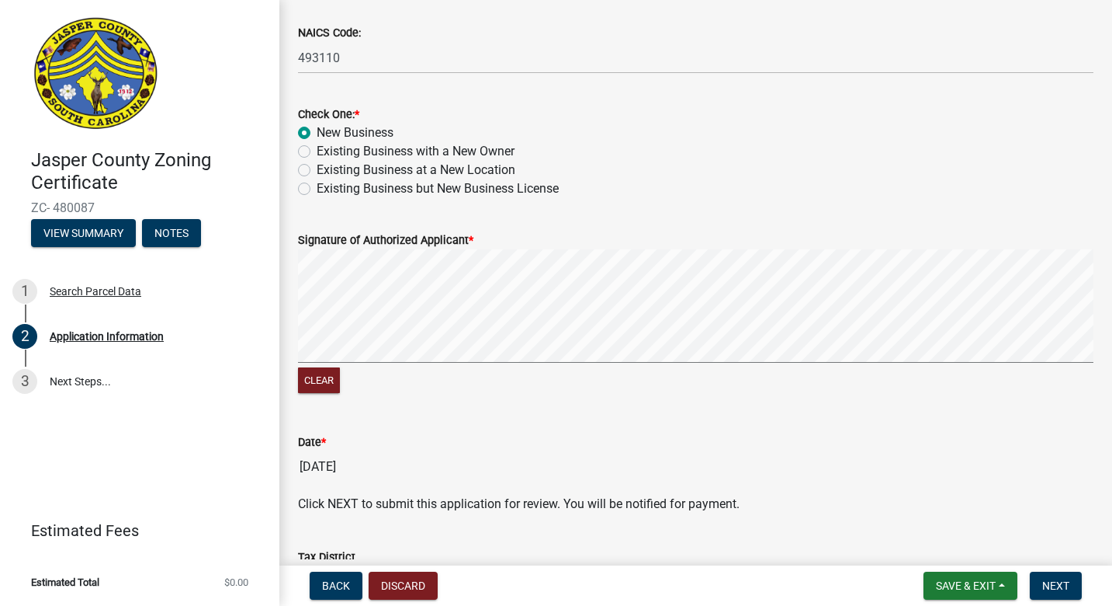
scroll to position [845, 0]
click at [314, 382] on button "Clear" at bounding box center [319, 380] width 42 height 26
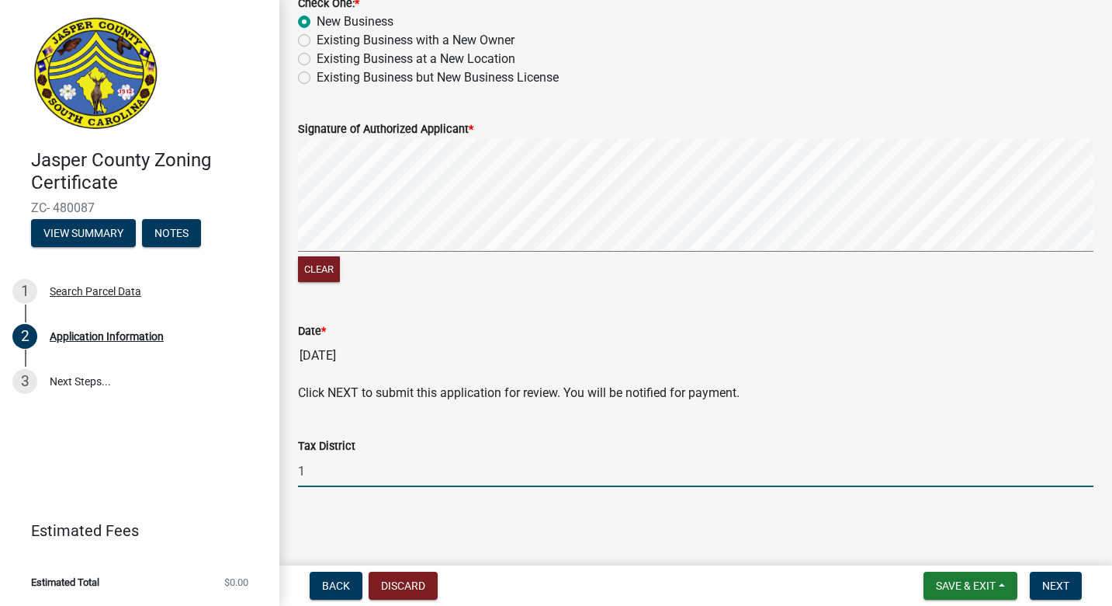
click at [423, 460] on input "1" at bounding box center [696, 471] width 796 height 32
click at [681, 547] on main "Application Information share Share Name of Business Owner * [PERSON_NAME] Name…" at bounding box center [695, 279] width 833 height 559
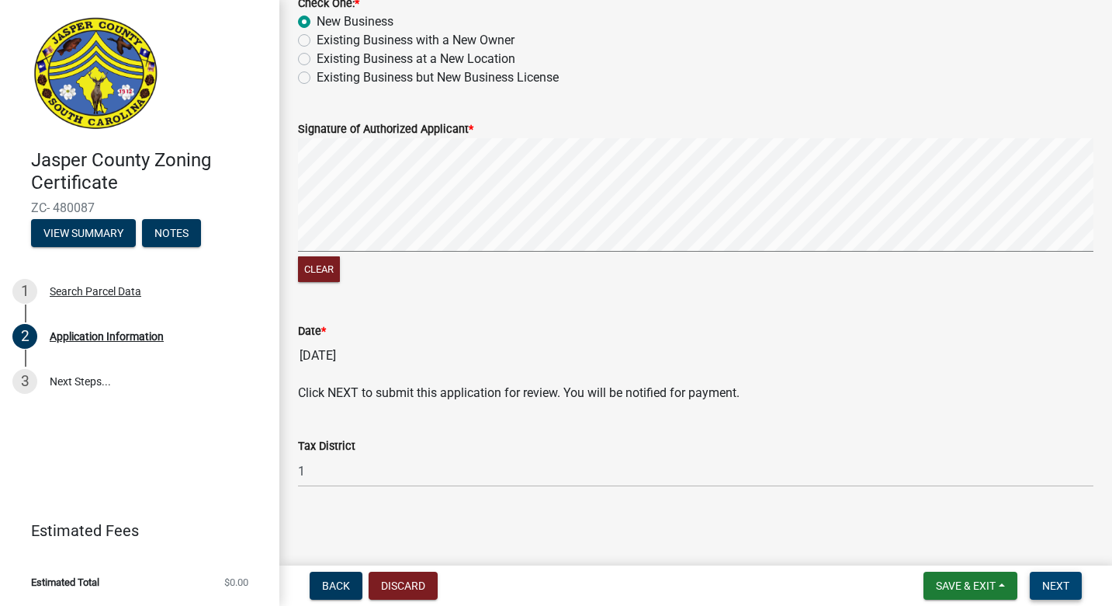
click at [1067, 581] on span "Next" at bounding box center [1056, 585] width 27 height 12
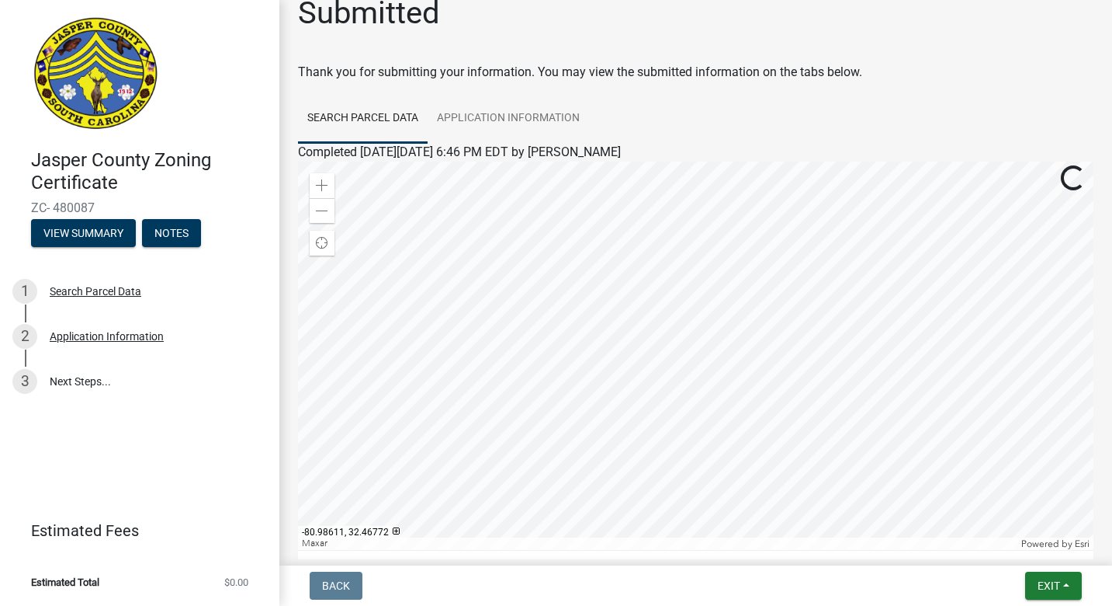
scroll to position [0, 0]
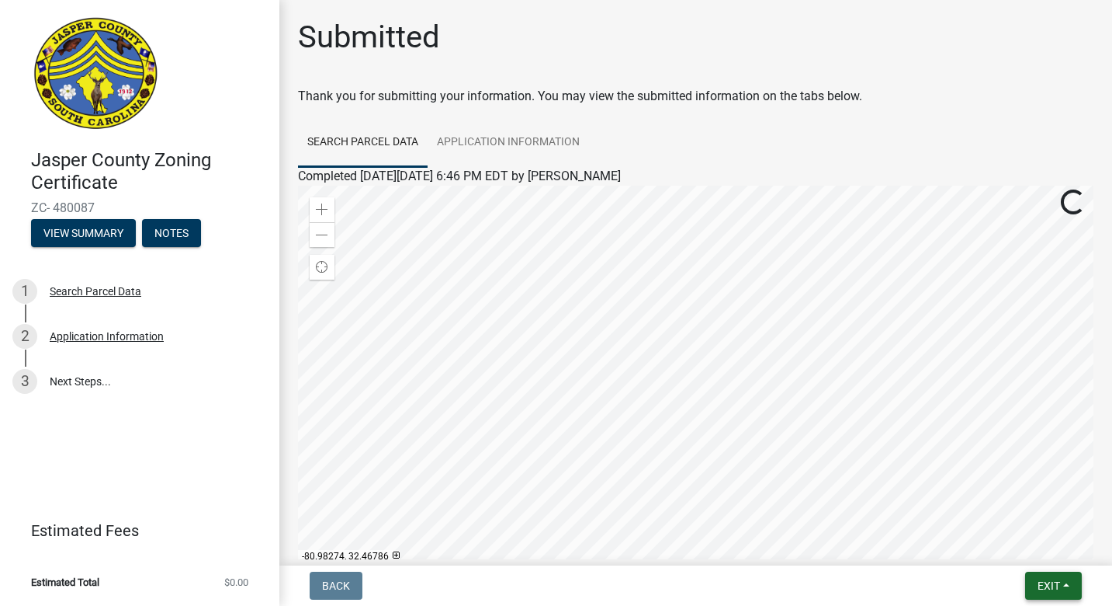
click at [1050, 587] on span "Exit" at bounding box center [1049, 585] width 23 height 12
click at [1008, 537] on button "Save & Exit" at bounding box center [1021, 544] width 124 height 37
